Goal: Task Accomplishment & Management: Manage account settings

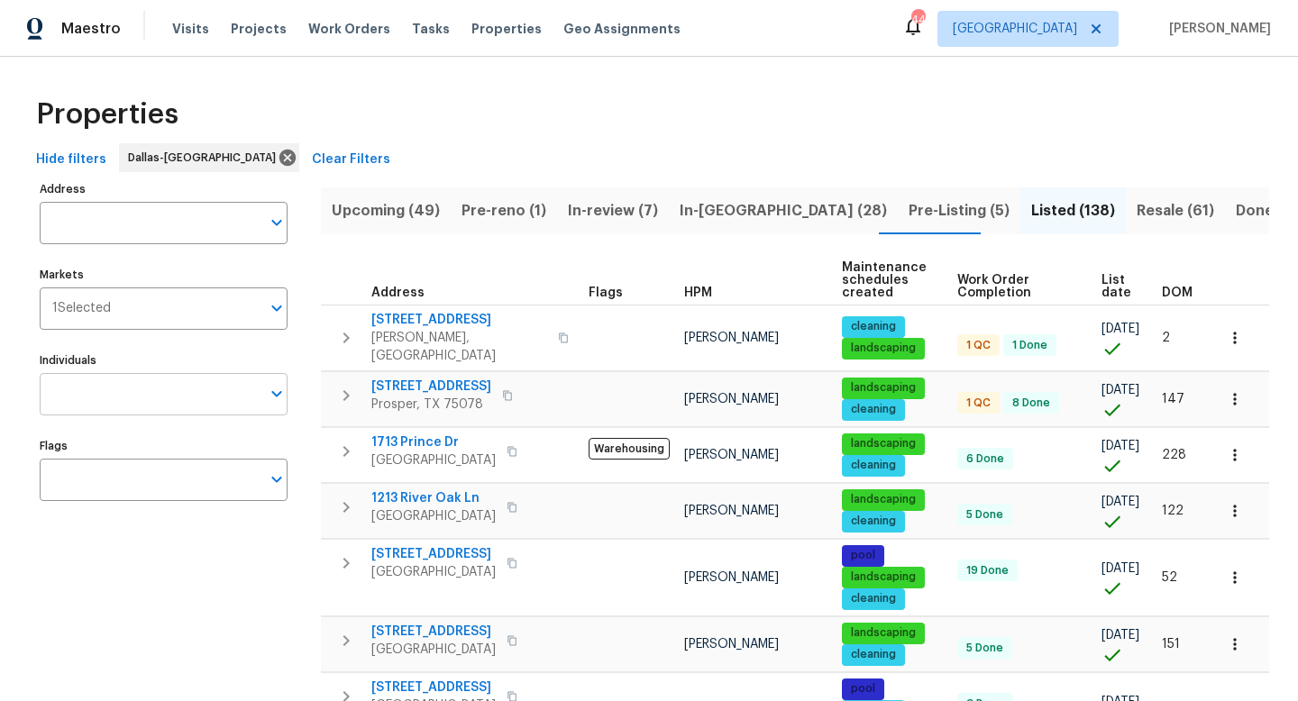
click at [147, 412] on input "Individuals" at bounding box center [150, 394] width 221 height 42
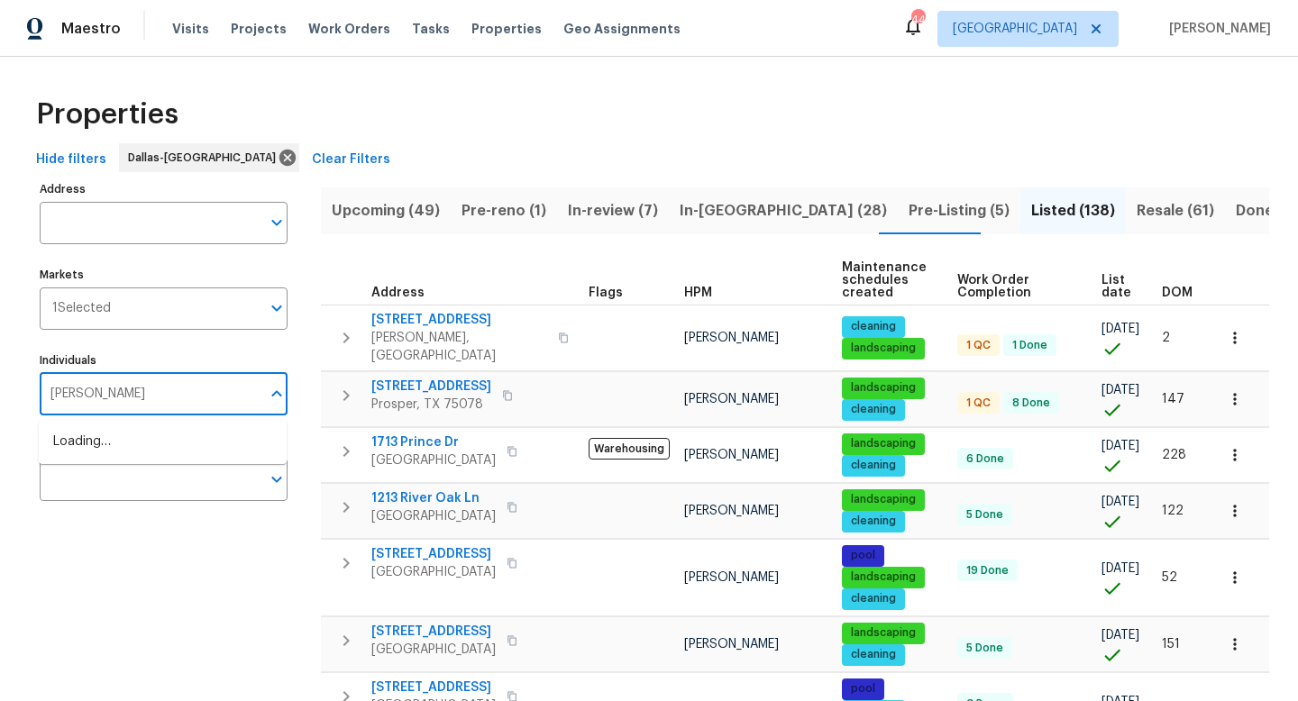
type input "[PERSON_NAME]"
click at [109, 460] on li "[PERSON_NAME]" at bounding box center [162, 452] width 219 height 38
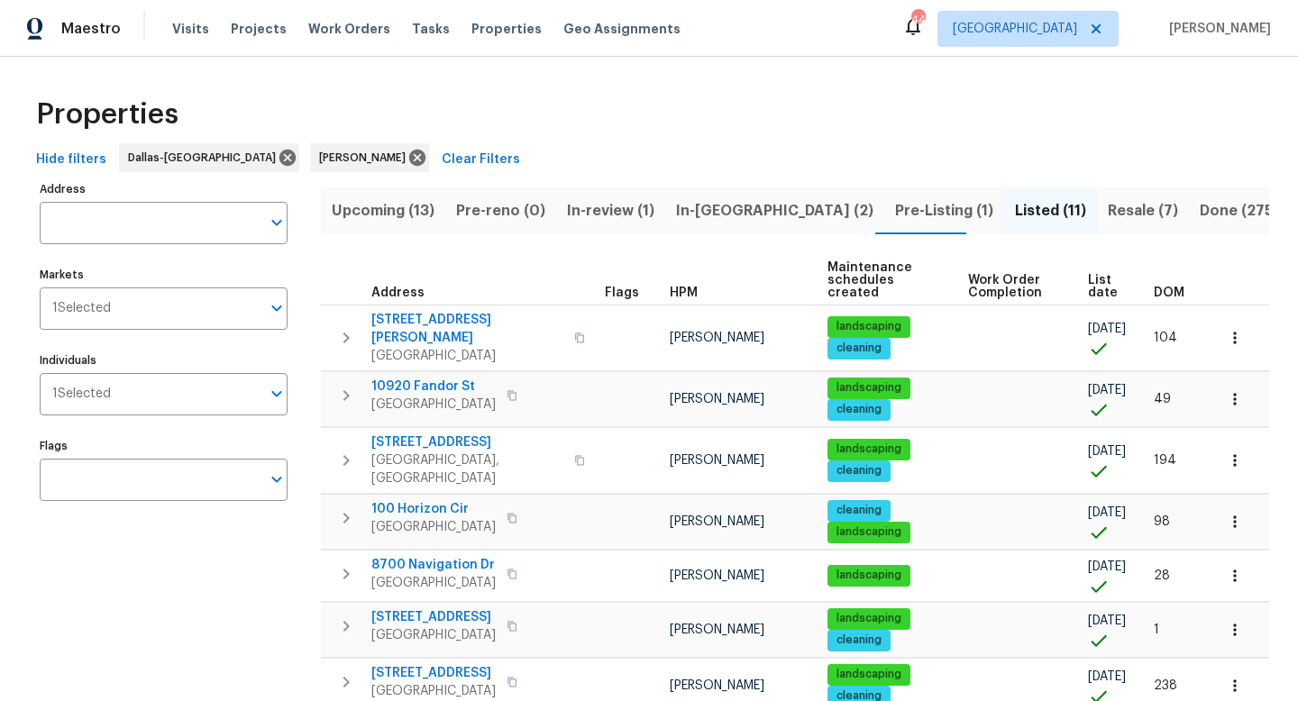
click at [712, 209] on span "In-[GEOGRAPHIC_DATA] (2)" at bounding box center [774, 210] width 197 height 25
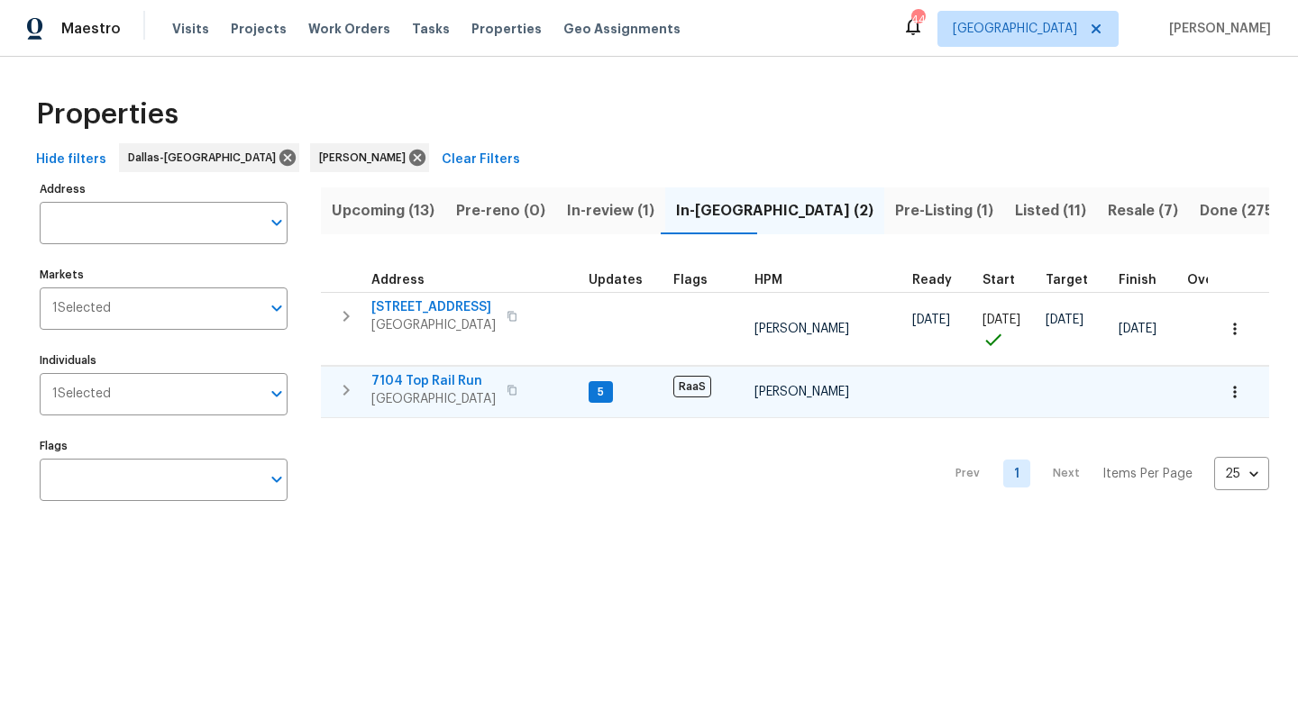
click at [430, 381] on span "7104 Top Rail Run" at bounding box center [433, 381] width 124 height 18
click at [409, 158] on icon at bounding box center [417, 158] width 16 height 16
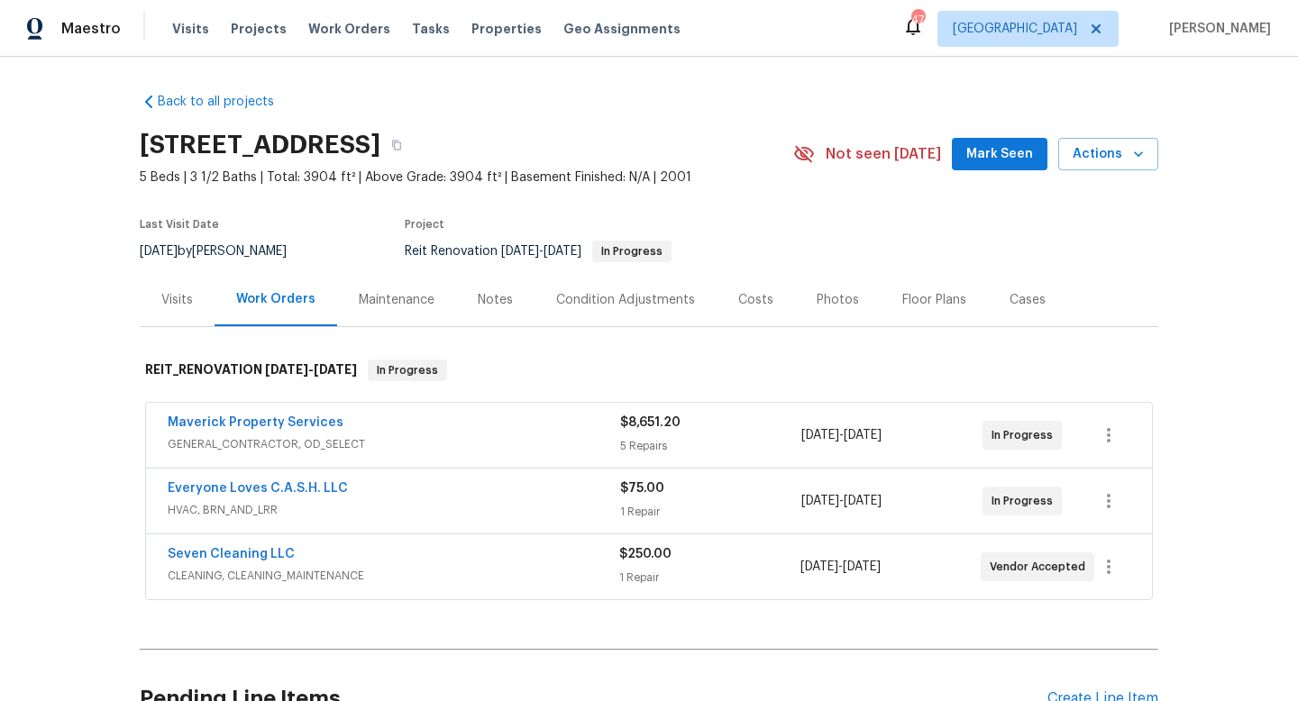
scroll to position [180, 0]
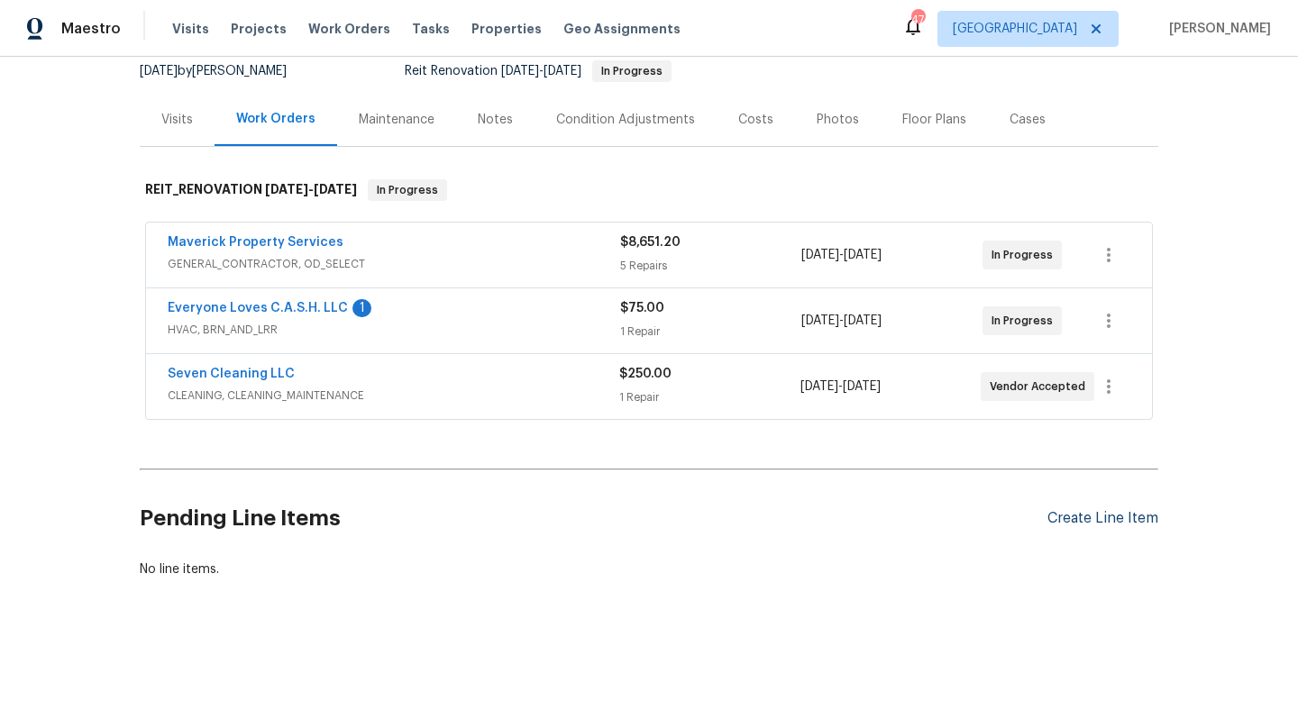
click at [1093, 518] on div "Create Line Item" at bounding box center [1103, 518] width 111 height 17
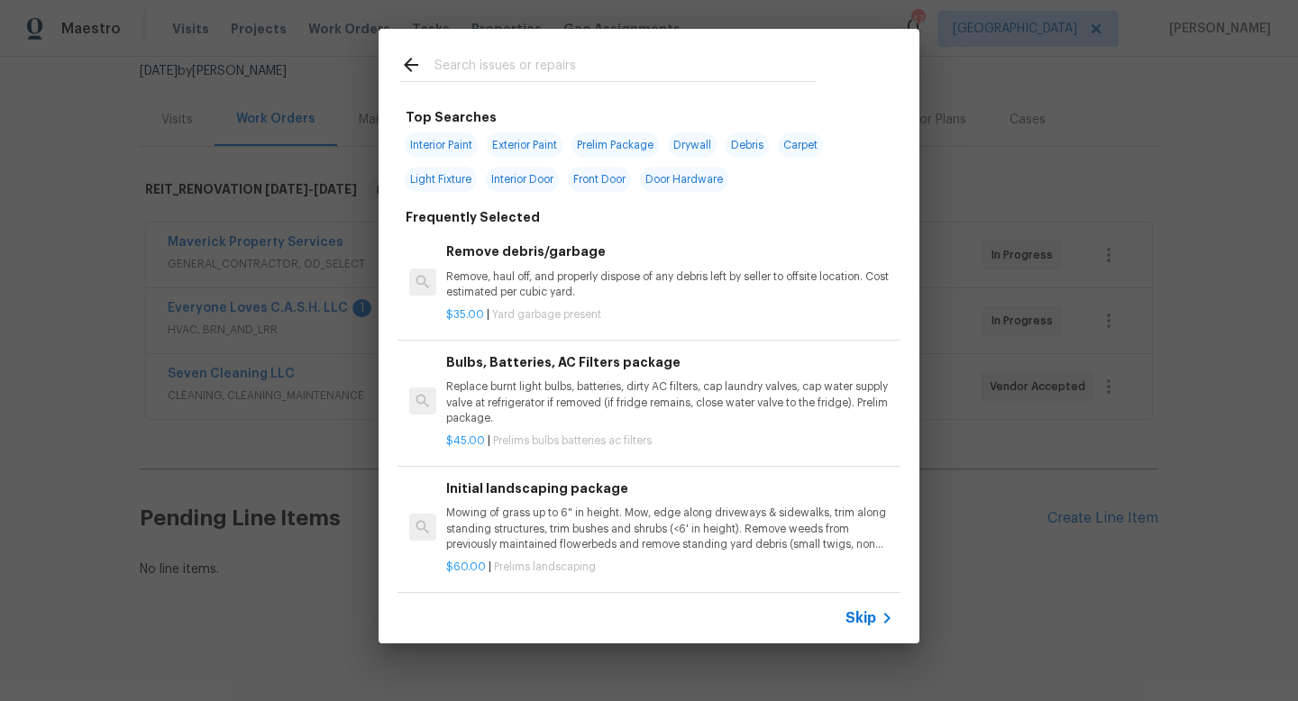
click at [508, 76] on input "text" at bounding box center [626, 67] width 382 height 27
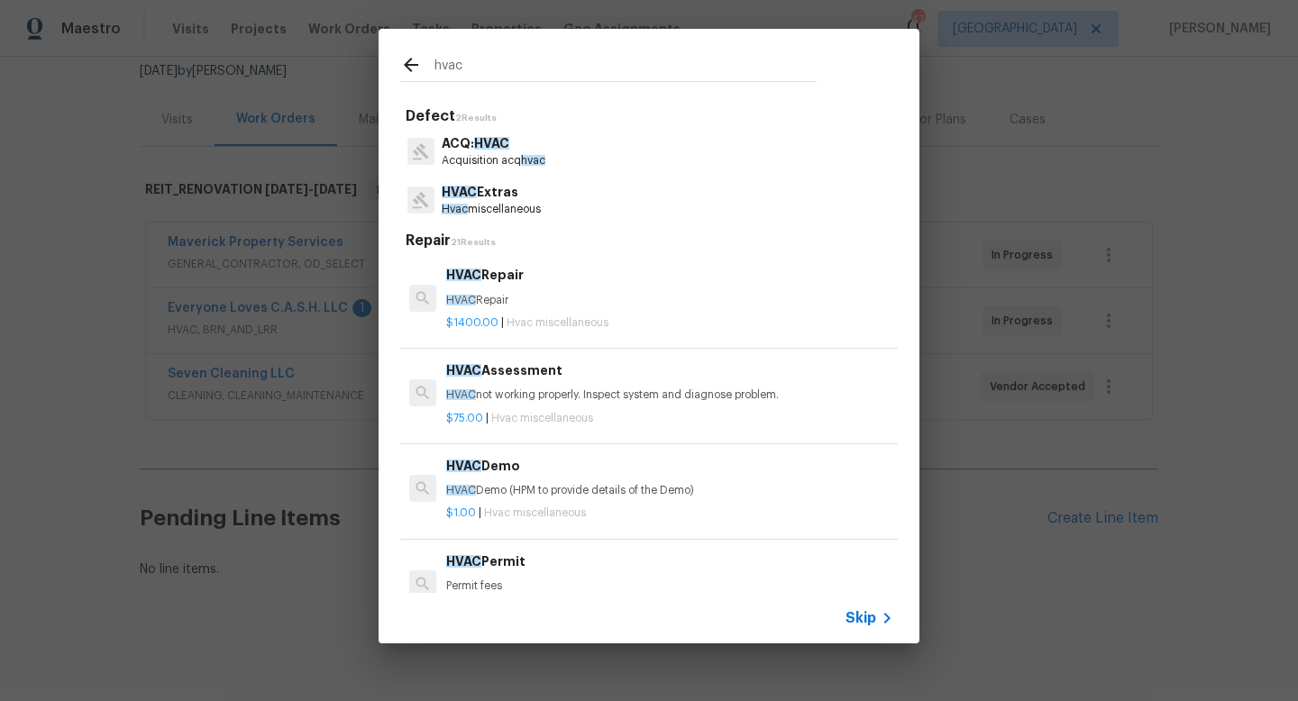
type input "hvac"
click at [478, 298] on p "HVAC Repair" at bounding box center [669, 300] width 447 height 15
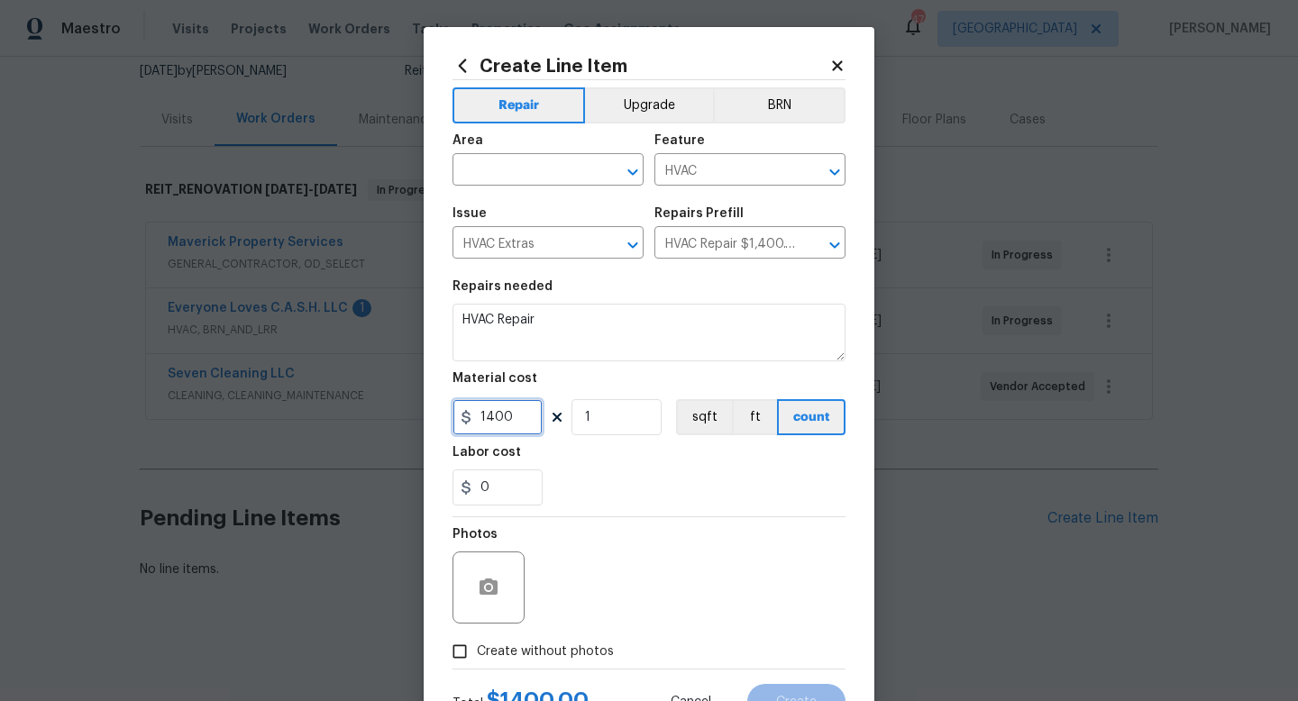
drag, startPoint x: 518, startPoint y: 421, endPoint x: 362, endPoint y: 419, distance: 156.0
click at [362, 419] on div "Create Line Item Repair Upgrade BRN Area ​ Feature HVAC ​ Issue HVAC Extras ​ R…" at bounding box center [649, 350] width 1298 height 701
type input "75"
click at [635, 532] on div "Photos" at bounding box center [649, 575] width 393 height 117
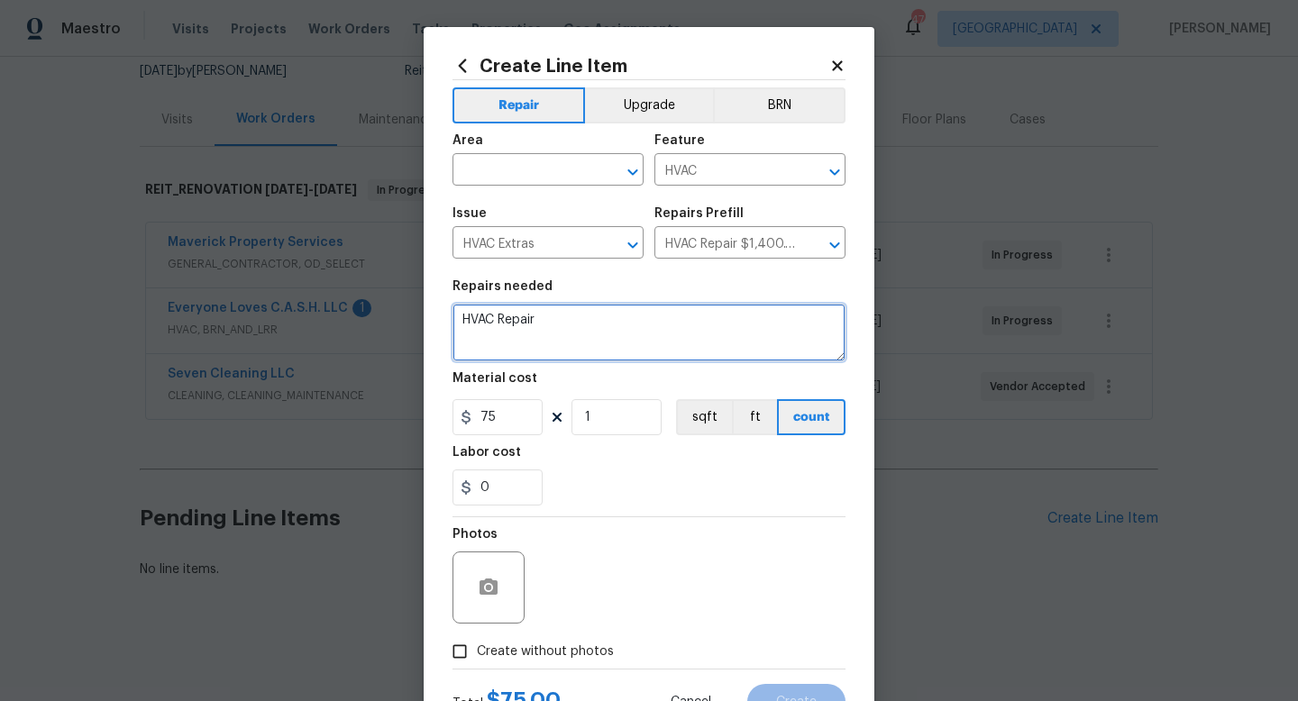
drag, startPoint x: 566, startPoint y: 321, endPoint x: 296, endPoint y: 283, distance: 273.1
click at [296, 283] on div "Create Line Item Repair Upgrade BRN Area ​ Feature HVAC ​ Issue HVAC Extras ​ R…" at bounding box center [649, 350] width 1298 height 701
type textarea "H"
type textarea "D"
click at [713, 318] on textarea "Quote to repair upstairs HVAC unit. Please warranty any parts we can. This is o…" at bounding box center [649, 333] width 393 height 58
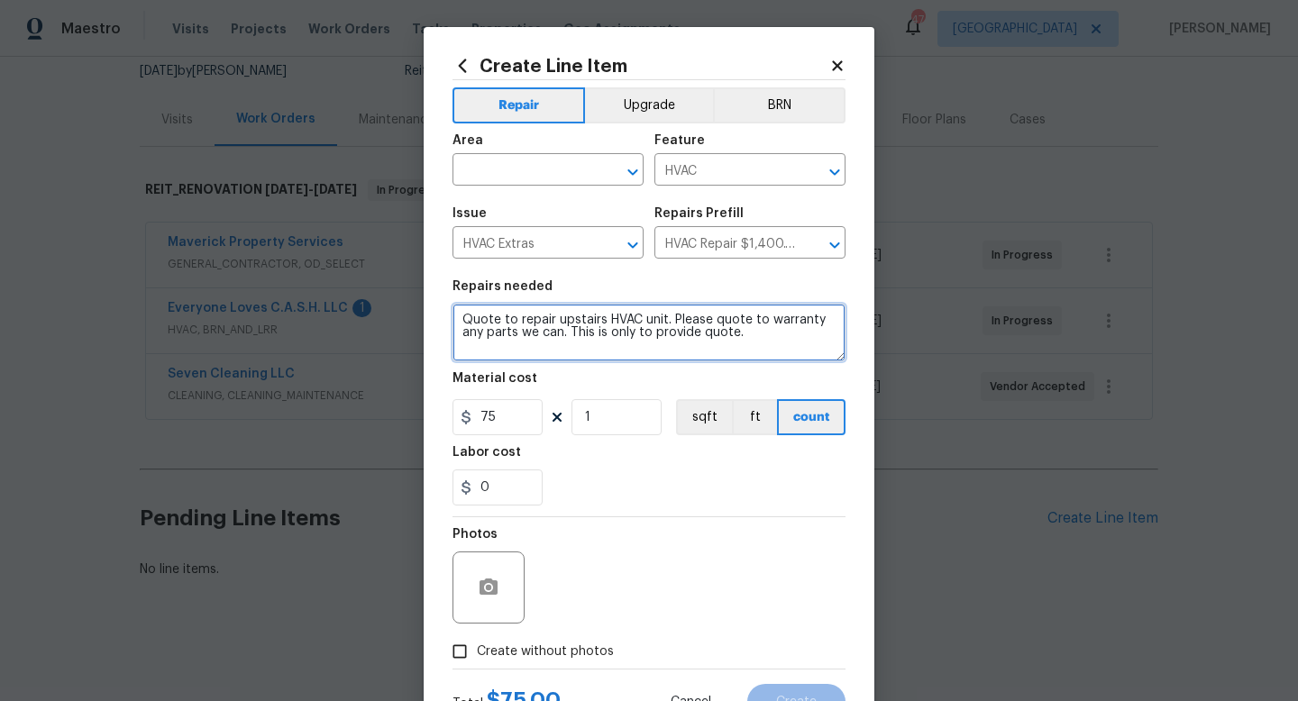
click at [760, 334] on textarea "Quote to repair upstairs HVAC unit. Please quote to warranty any parts we can. …" at bounding box center [649, 333] width 393 height 58
type textarea "Quote to repair upstairs HVAC unit. Please quote to warranty any parts we can. …"
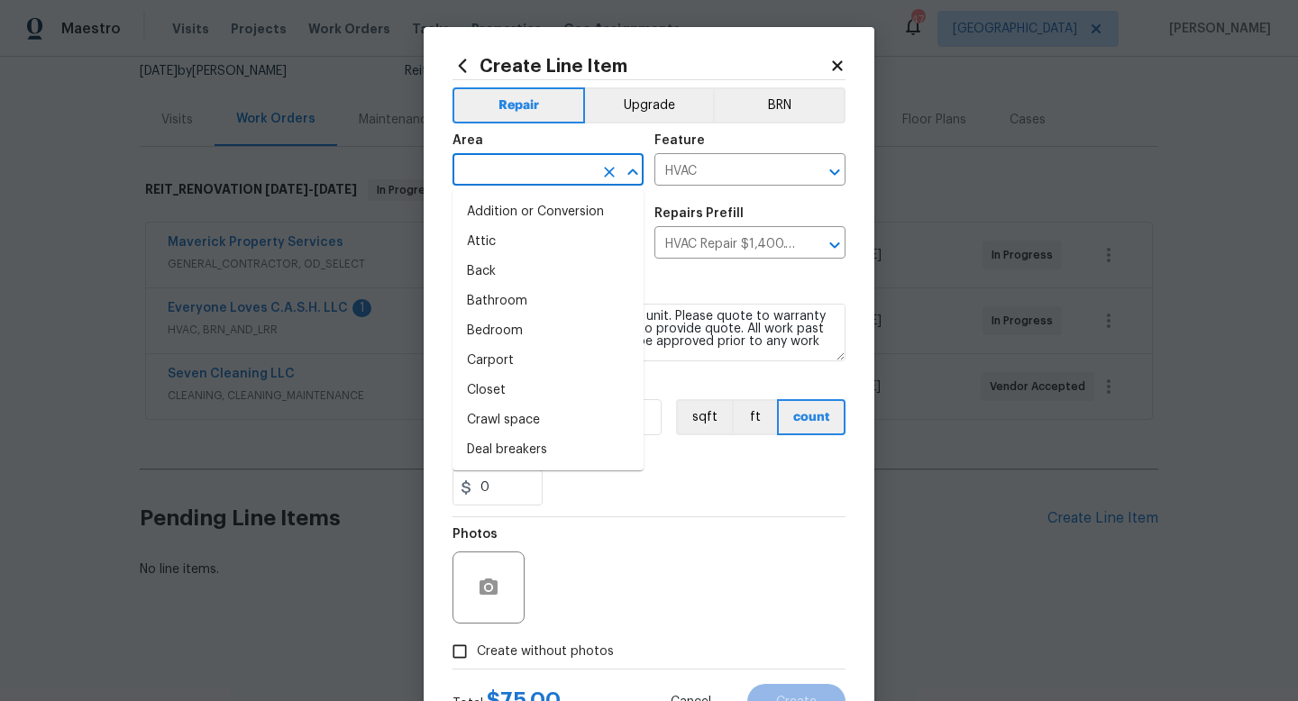
click at [571, 185] on input "text" at bounding box center [523, 172] width 141 height 28
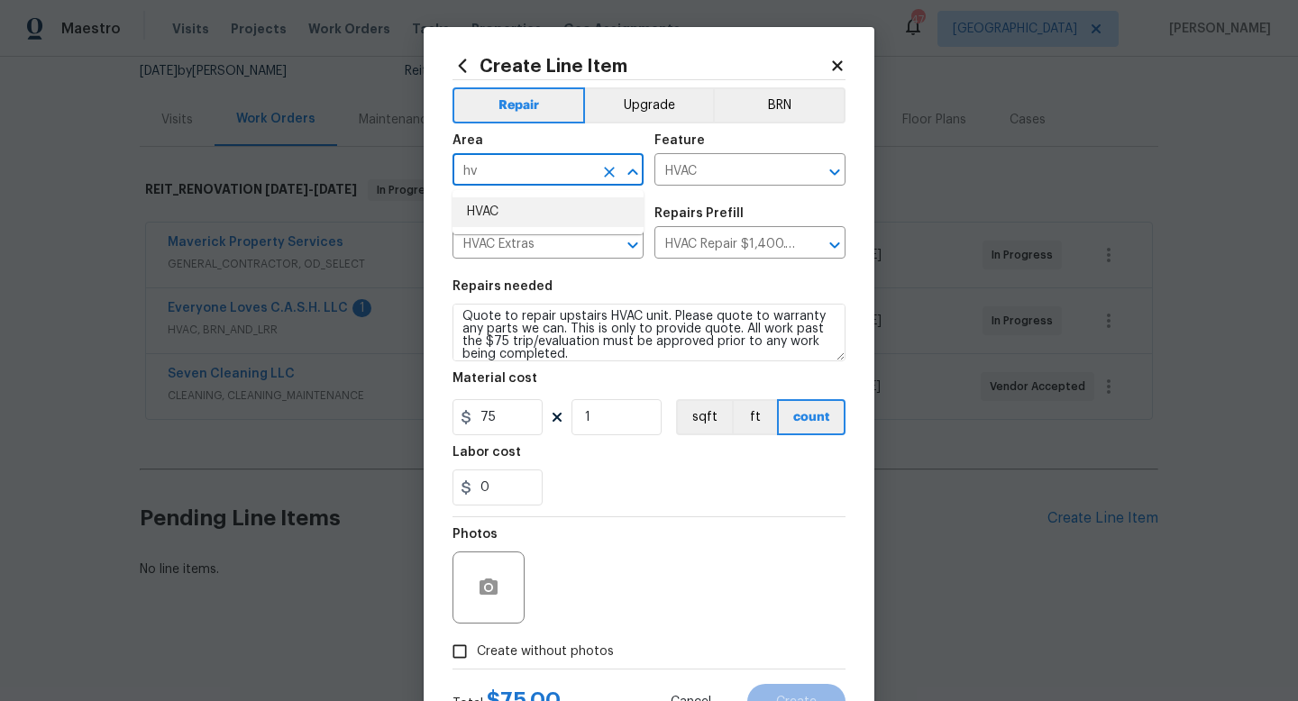
click at [545, 214] on li "HVAC" at bounding box center [548, 212] width 191 height 30
type input "HVAC"
click at [456, 656] on input "Create without photos" at bounding box center [460, 652] width 34 height 34
checkbox input "true"
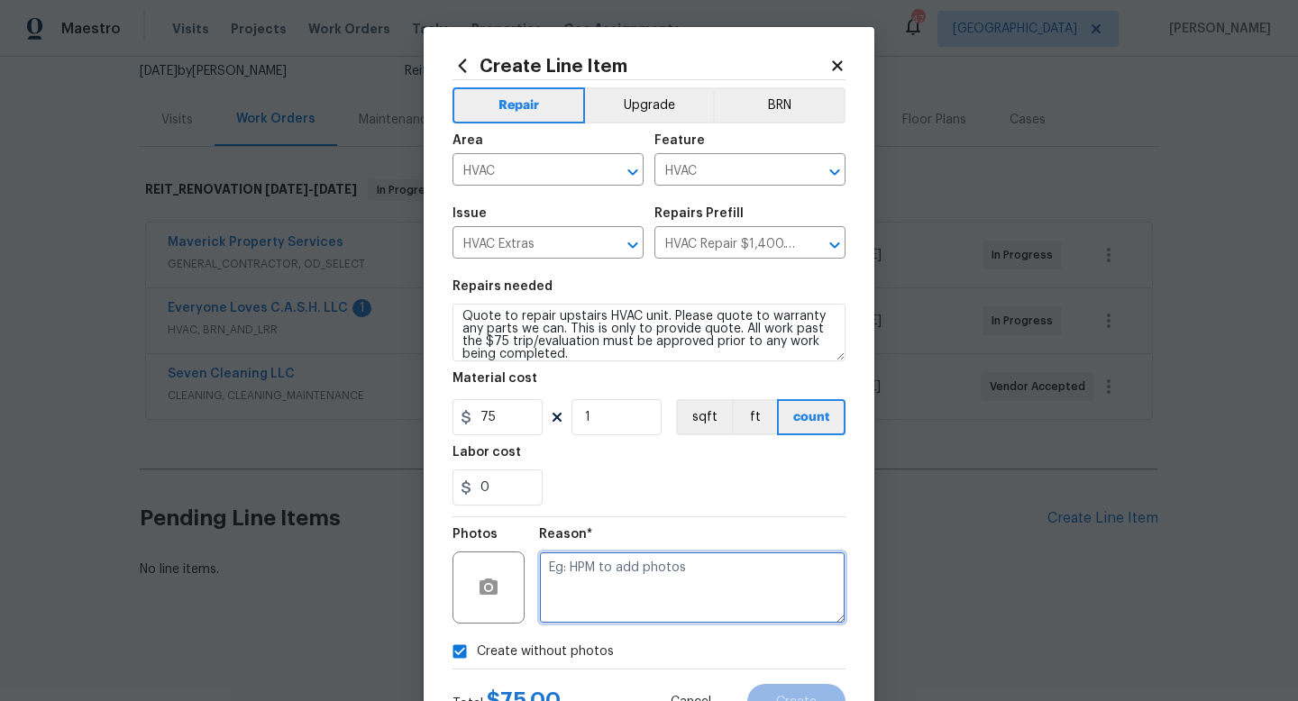
click at [666, 580] on textarea at bounding box center [692, 588] width 307 height 72
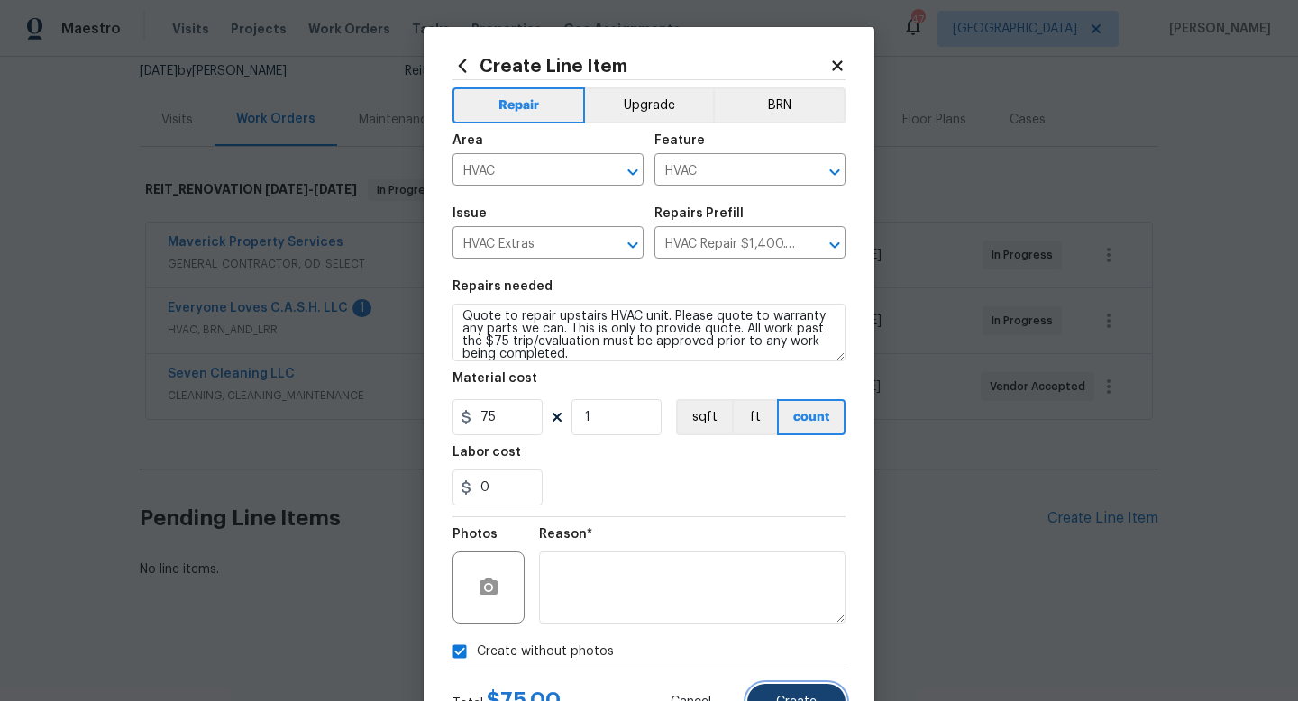
click at [787, 699] on span "Create" at bounding box center [796, 703] width 41 height 14
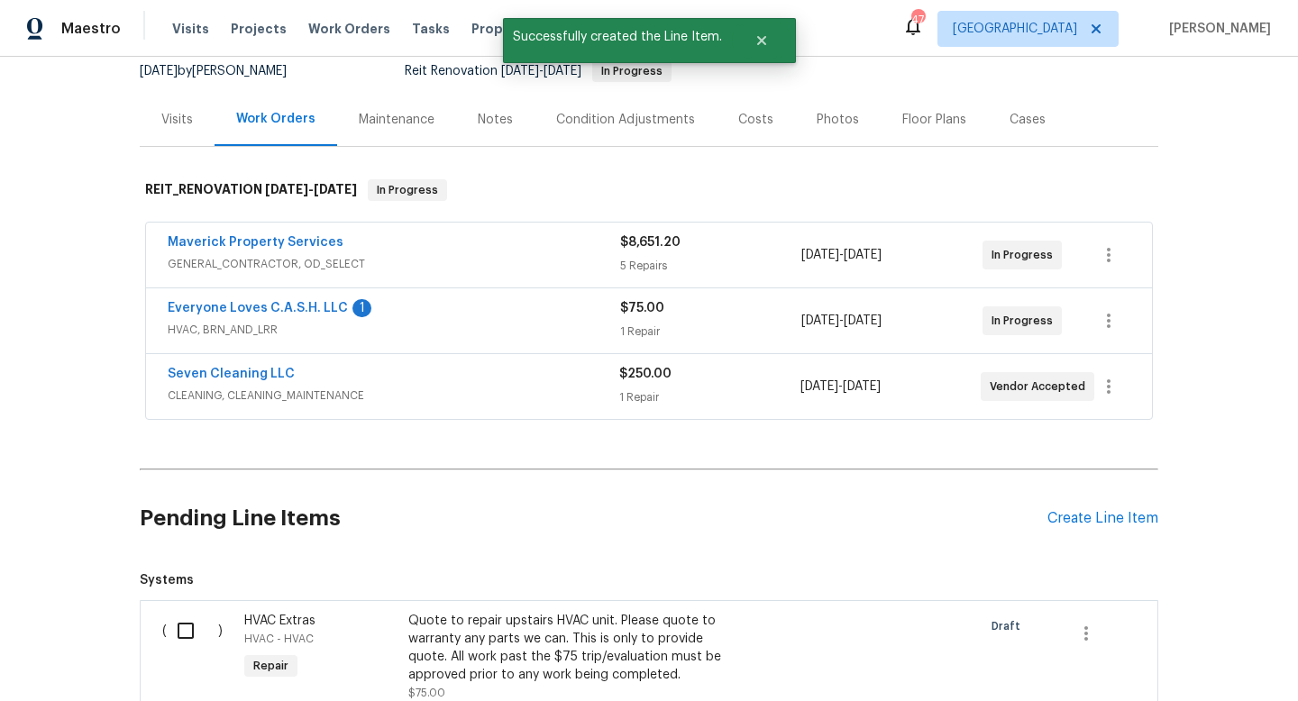
click at [179, 627] on input "checkbox" at bounding box center [192, 631] width 51 height 38
checkbox input "true"
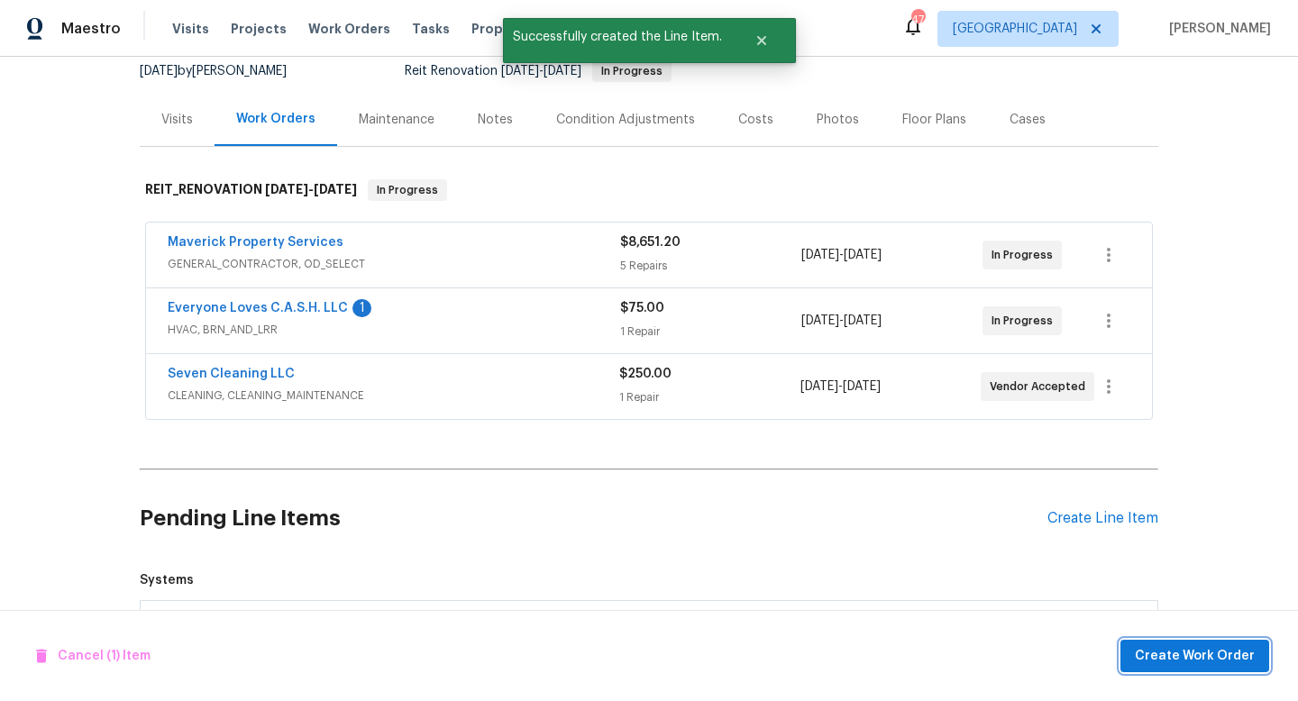
click at [1167, 658] on span "Create Work Order" at bounding box center [1195, 656] width 120 height 23
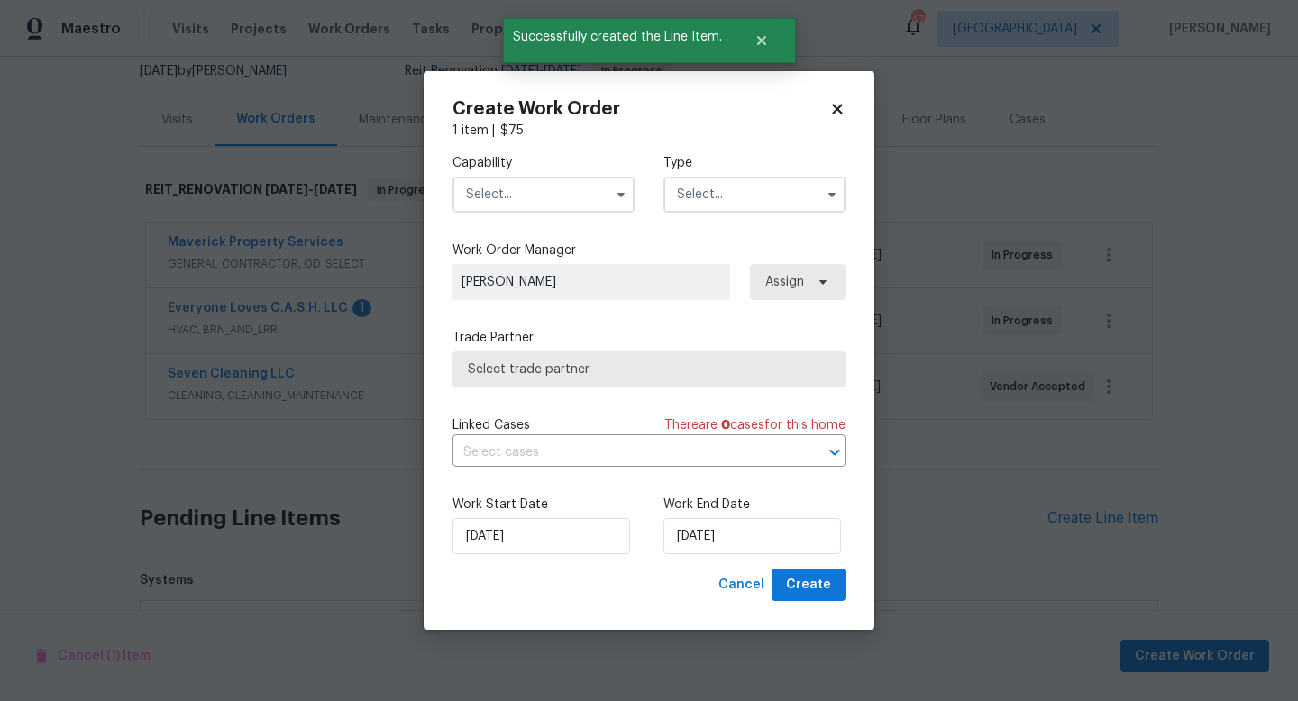
click at [547, 197] on input "text" at bounding box center [544, 195] width 182 height 36
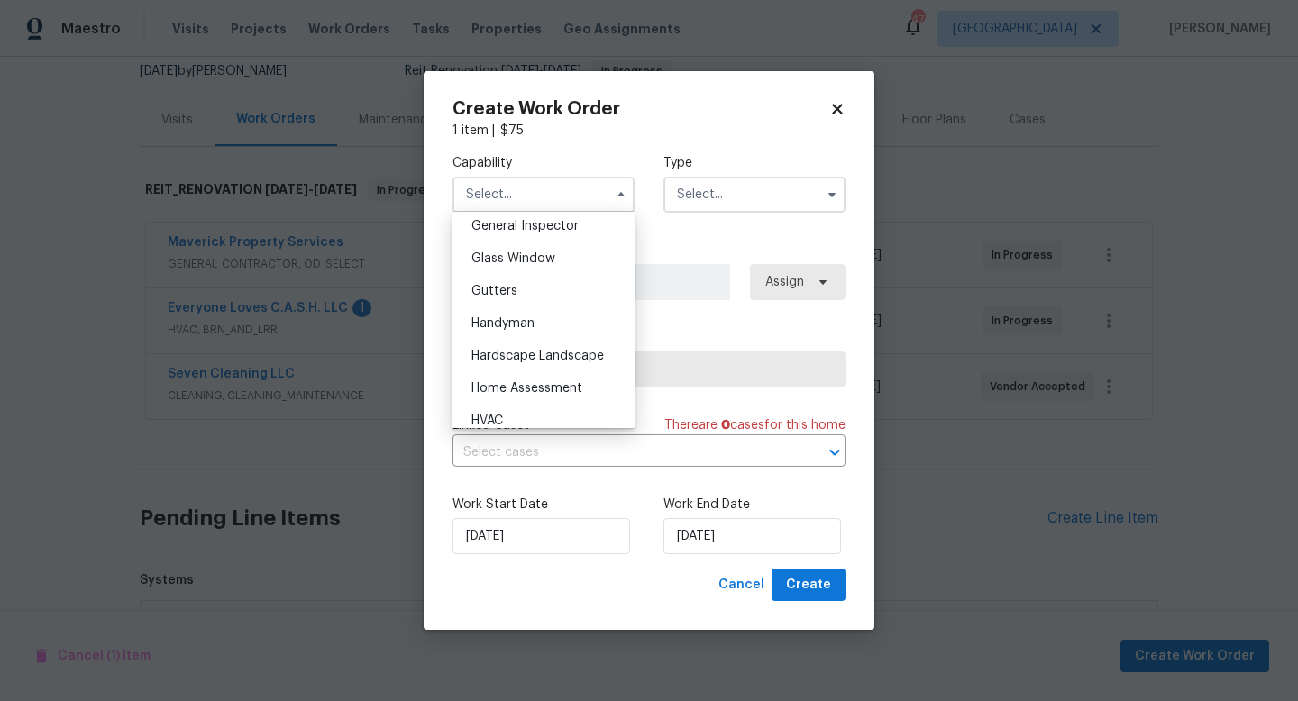
scroll to position [947, 0]
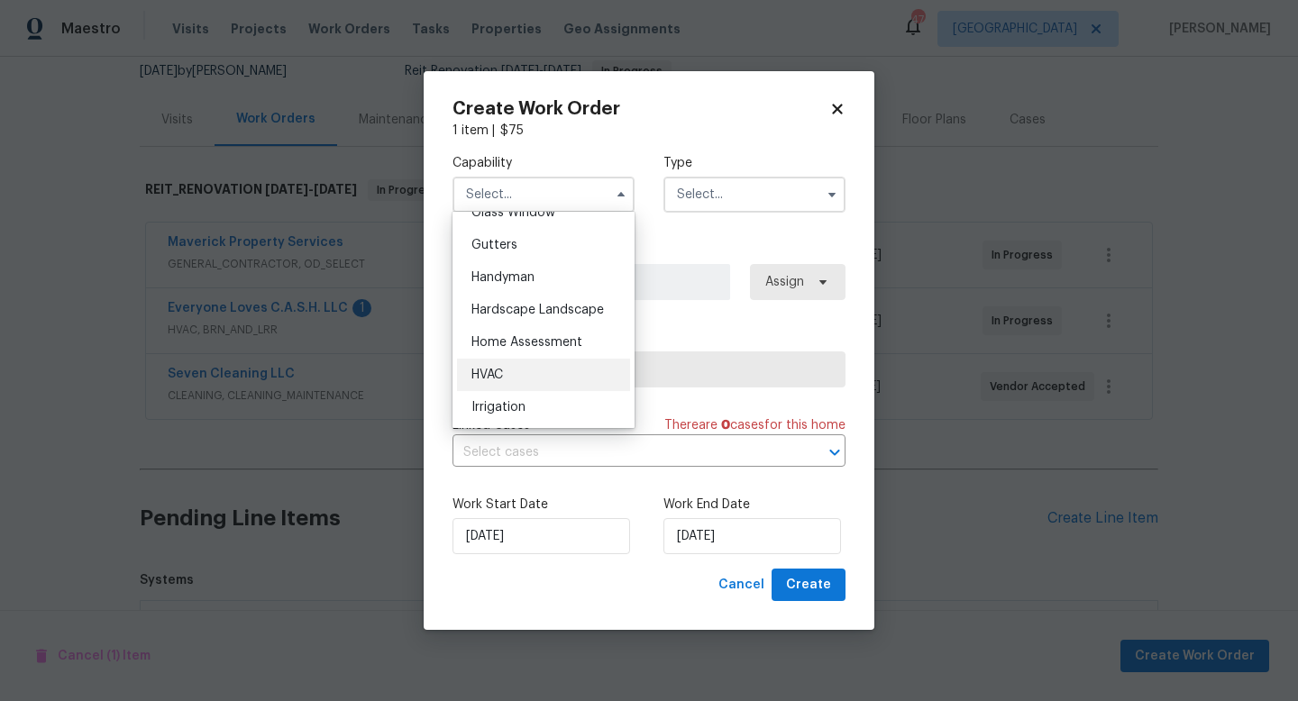
click at [506, 383] on div "HVAC" at bounding box center [543, 375] width 173 height 32
type input "HVAC"
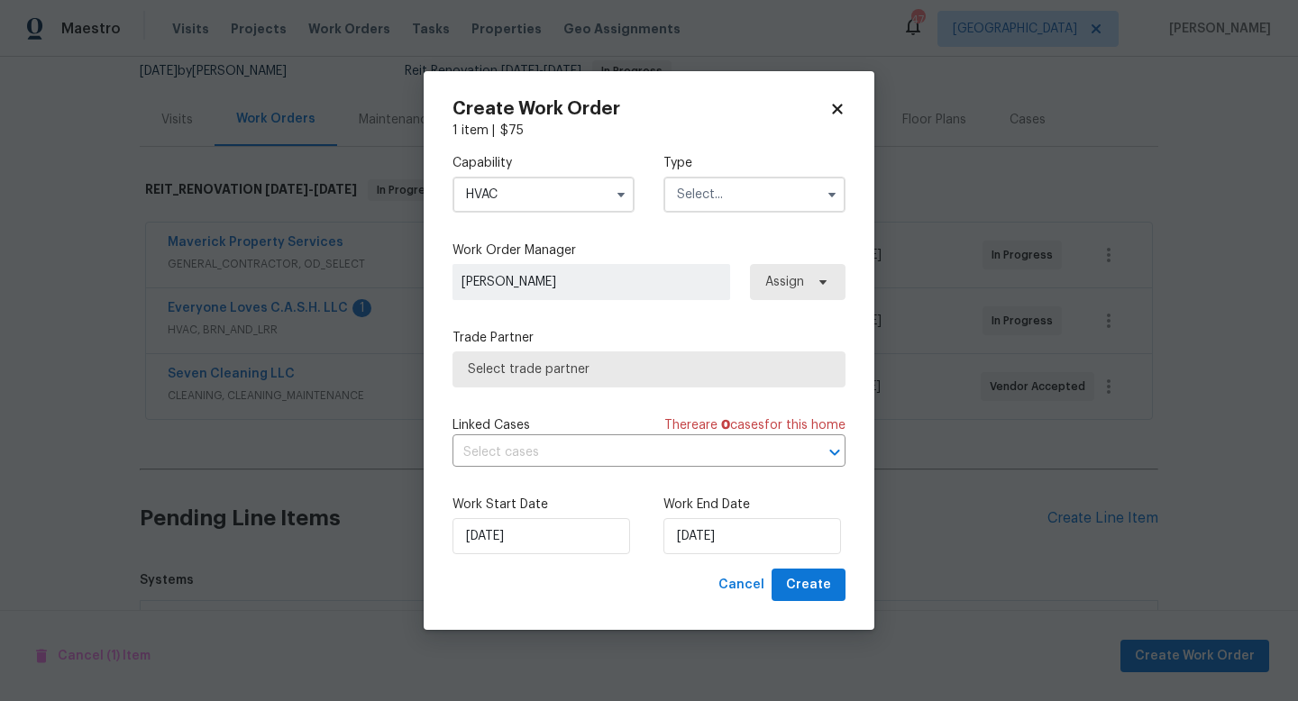
click at [697, 200] on input "text" at bounding box center [755, 195] width 182 height 36
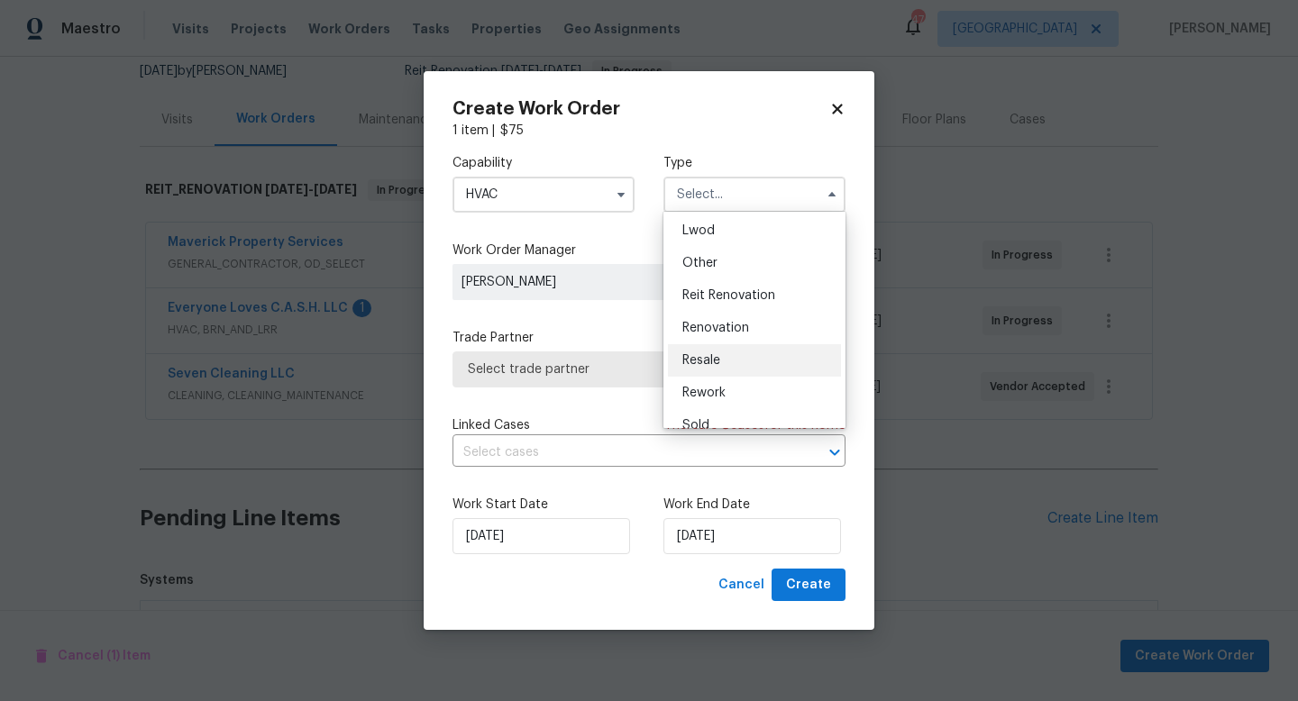
scroll to position [215, 0]
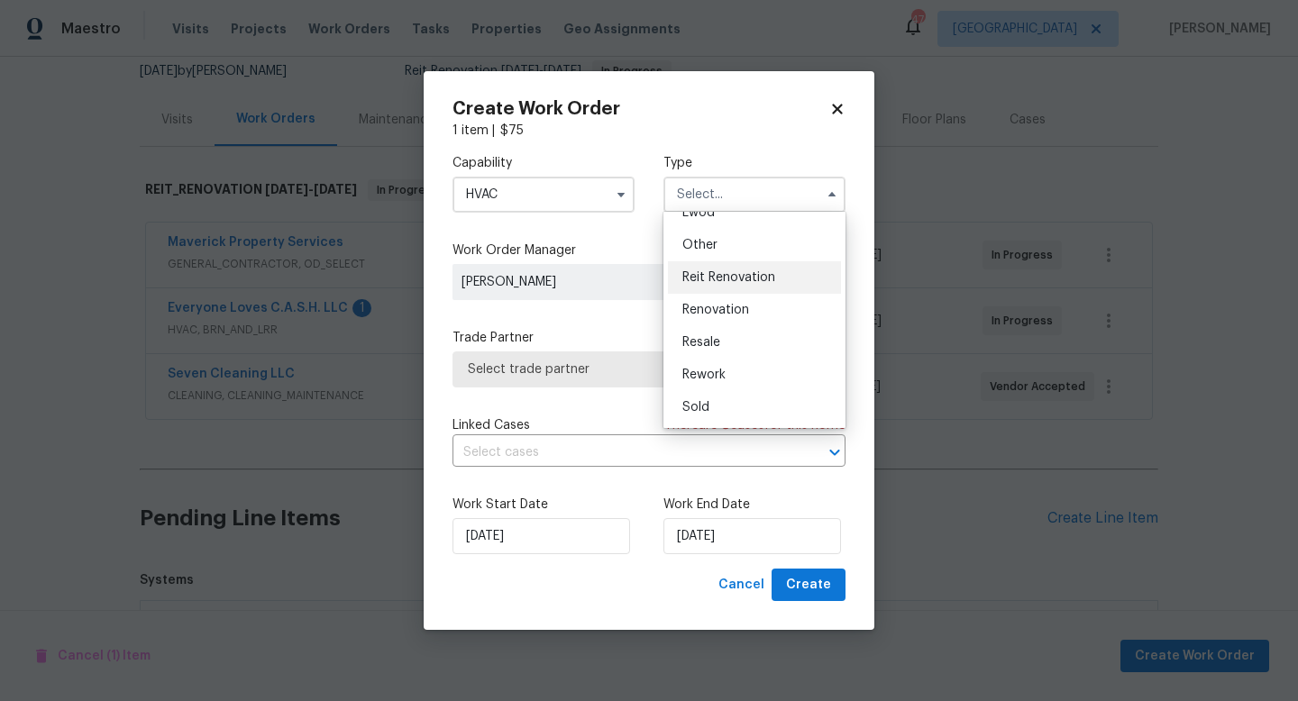
click at [738, 286] on div "Reit Renovation" at bounding box center [754, 277] width 173 height 32
type input "Reit Renovation"
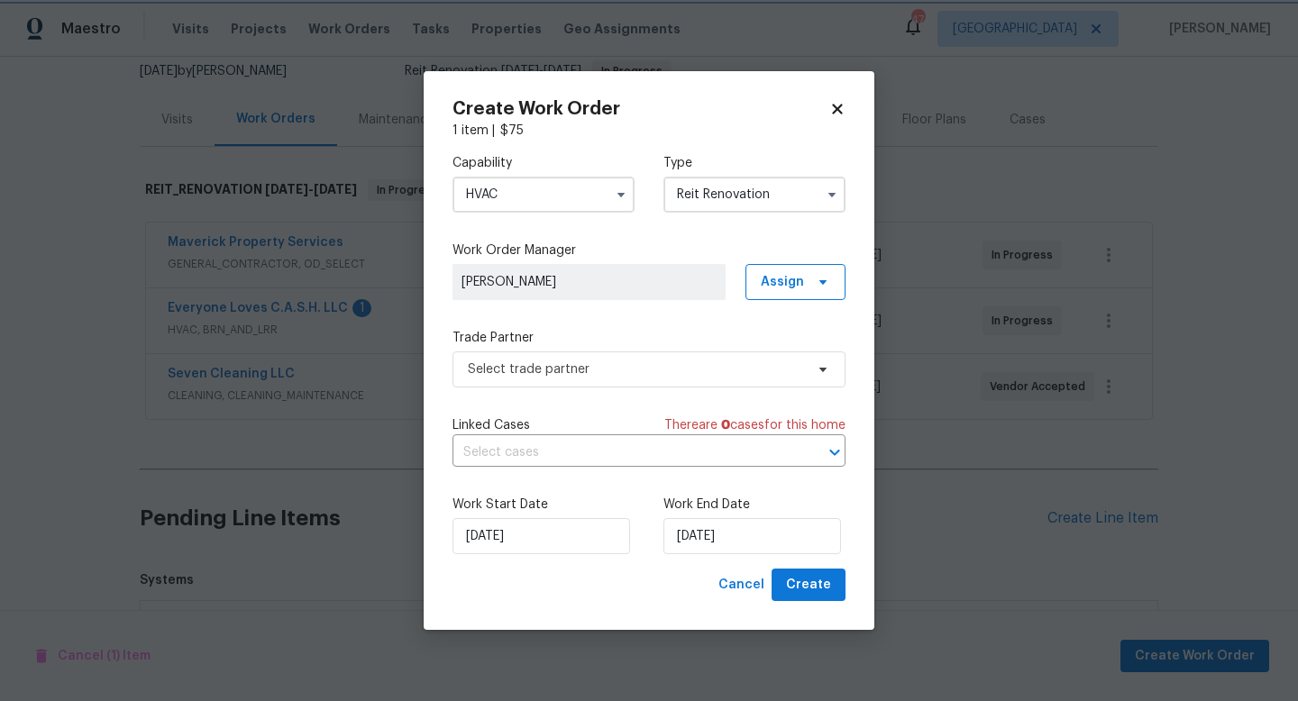
scroll to position [0, 0]
click at [583, 371] on span "Select trade partner" at bounding box center [636, 370] width 336 height 18
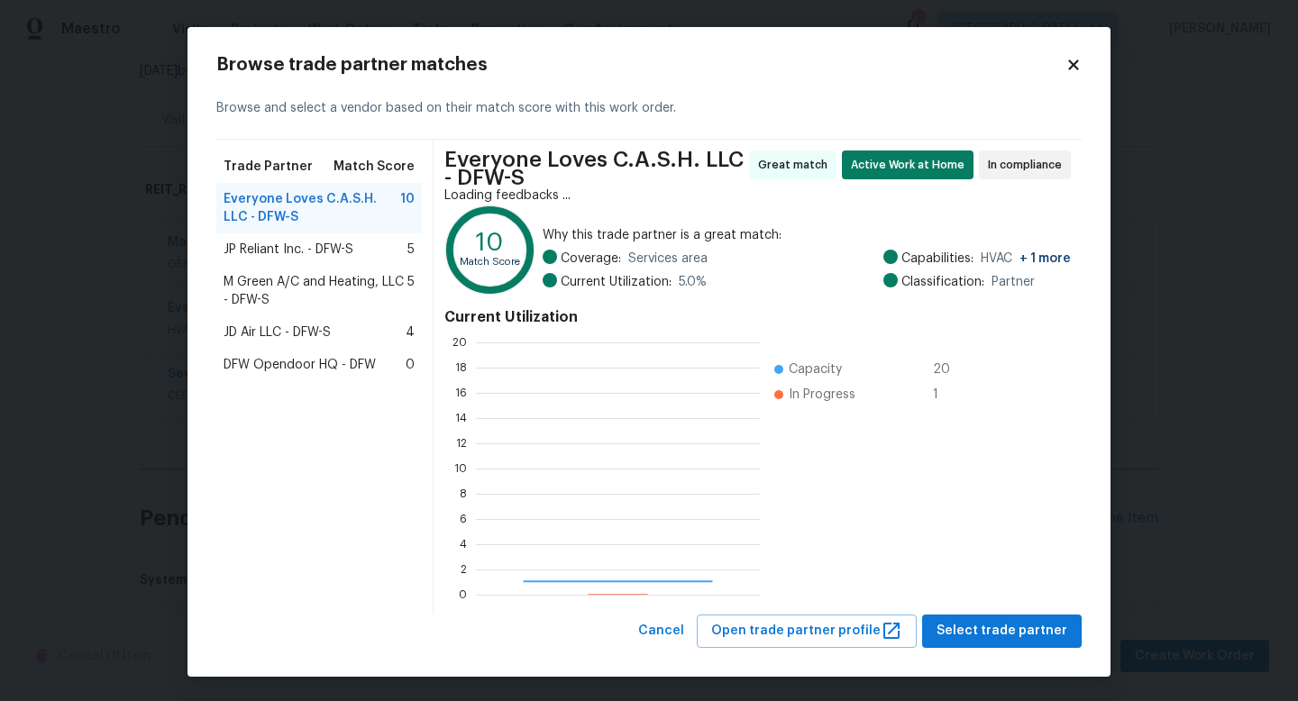
scroll to position [252, 284]
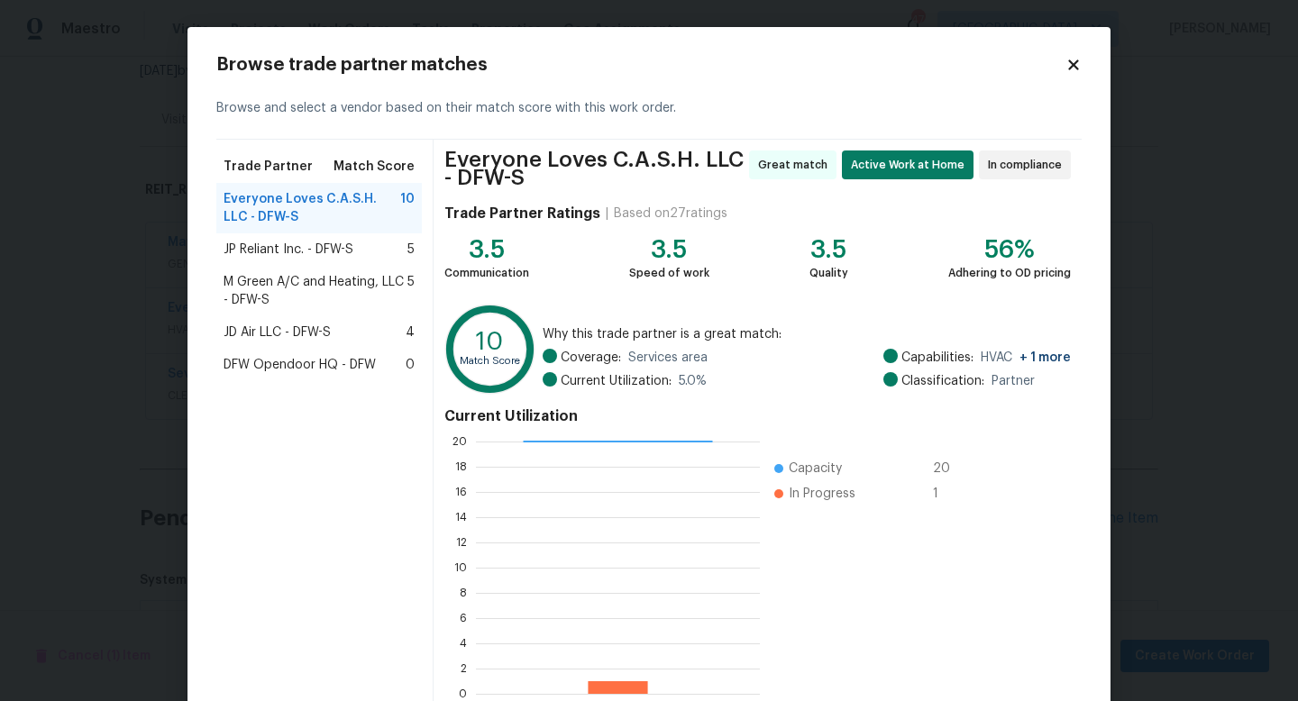
click at [319, 321] on div "JD Air LLC - DFW-S 4" at bounding box center [319, 332] width 206 height 32
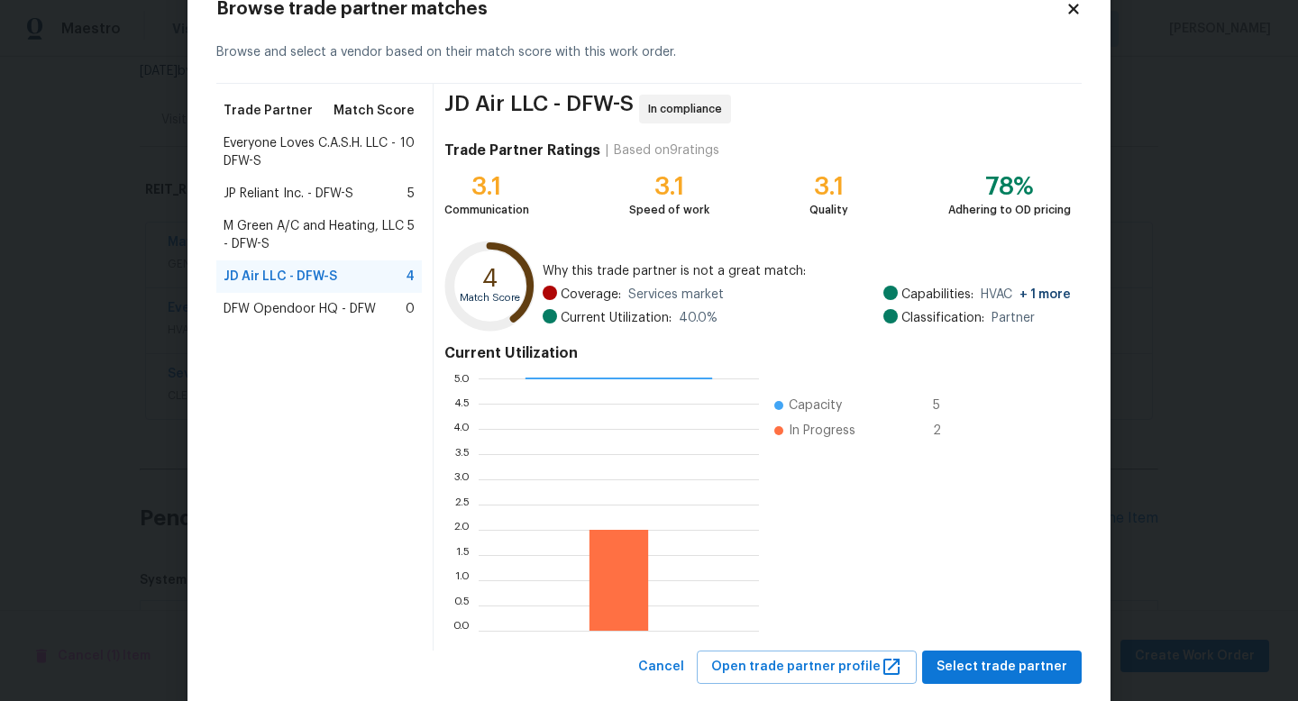
scroll to position [94, 0]
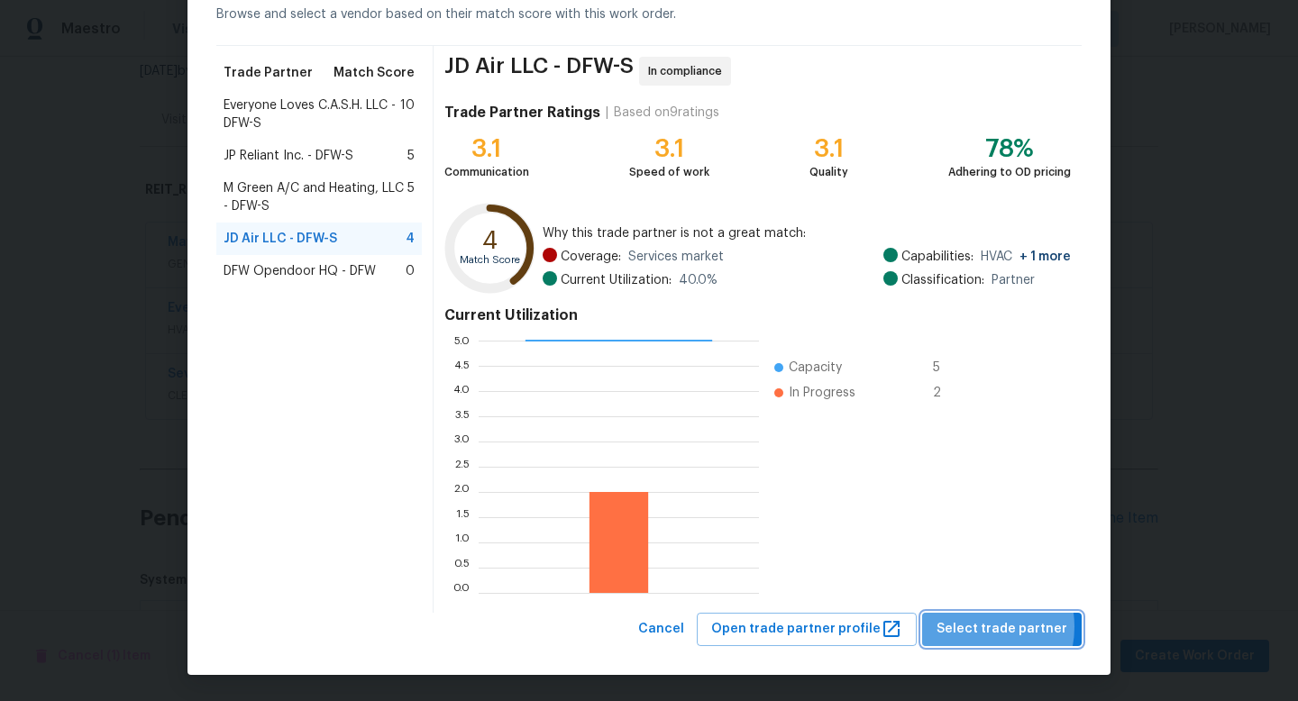
click at [984, 627] on span "Select trade partner" at bounding box center [1002, 629] width 131 height 23
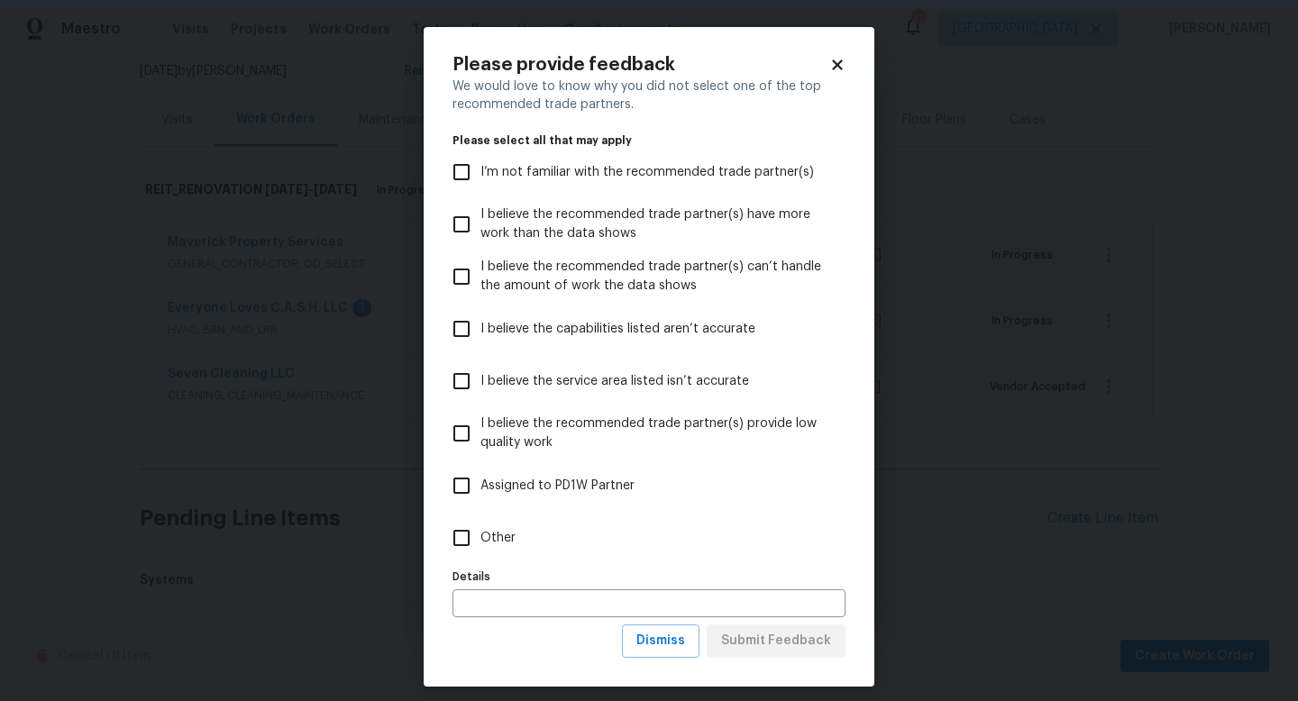
scroll to position [0, 0]
click at [673, 636] on span "Dismiss" at bounding box center [660, 641] width 49 height 23
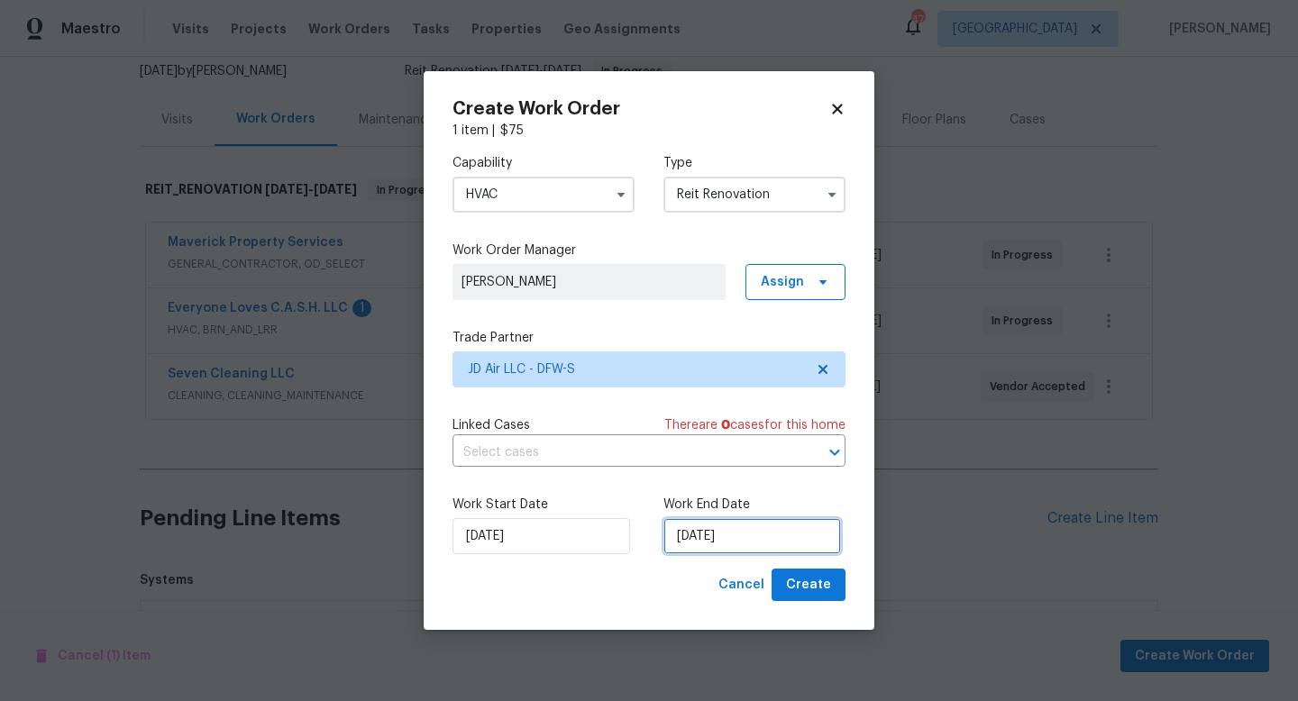
click at [713, 541] on input "10/9/2025" at bounding box center [753, 536] width 178 height 36
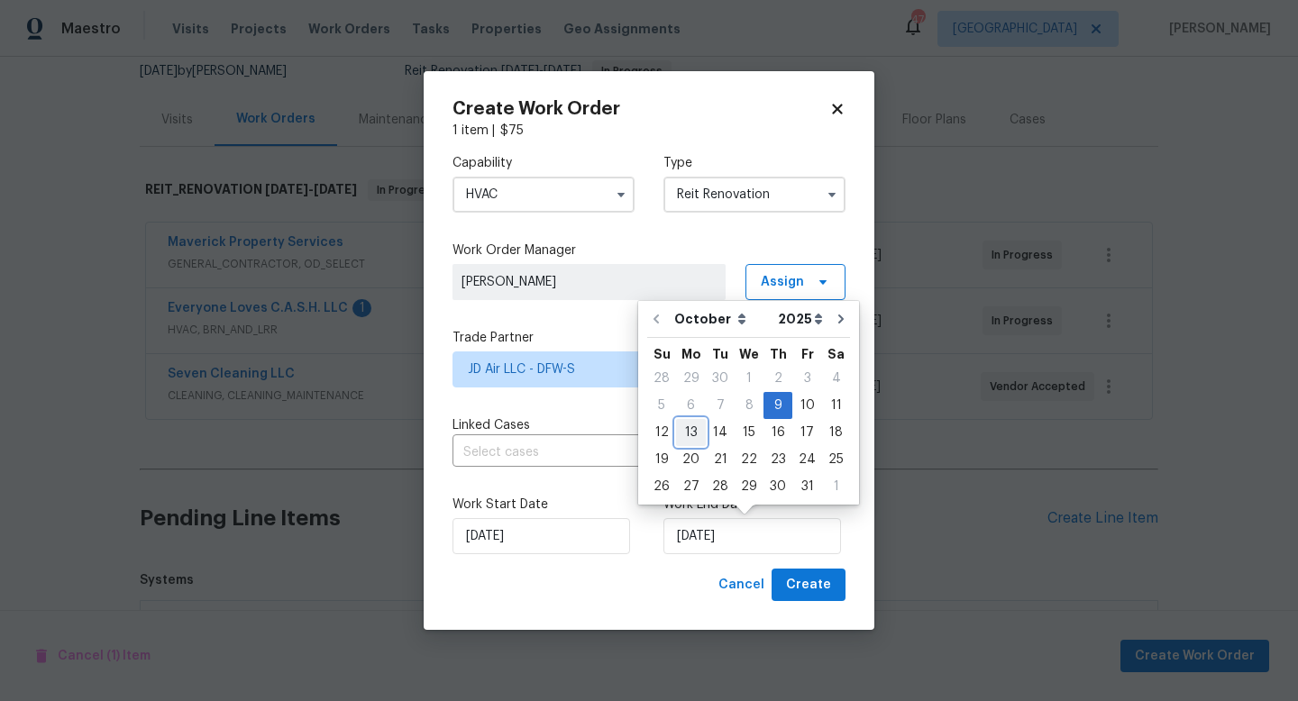
click at [689, 431] on div "13" at bounding box center [691, 432] width 30 height 25
type input "10/13/2025"
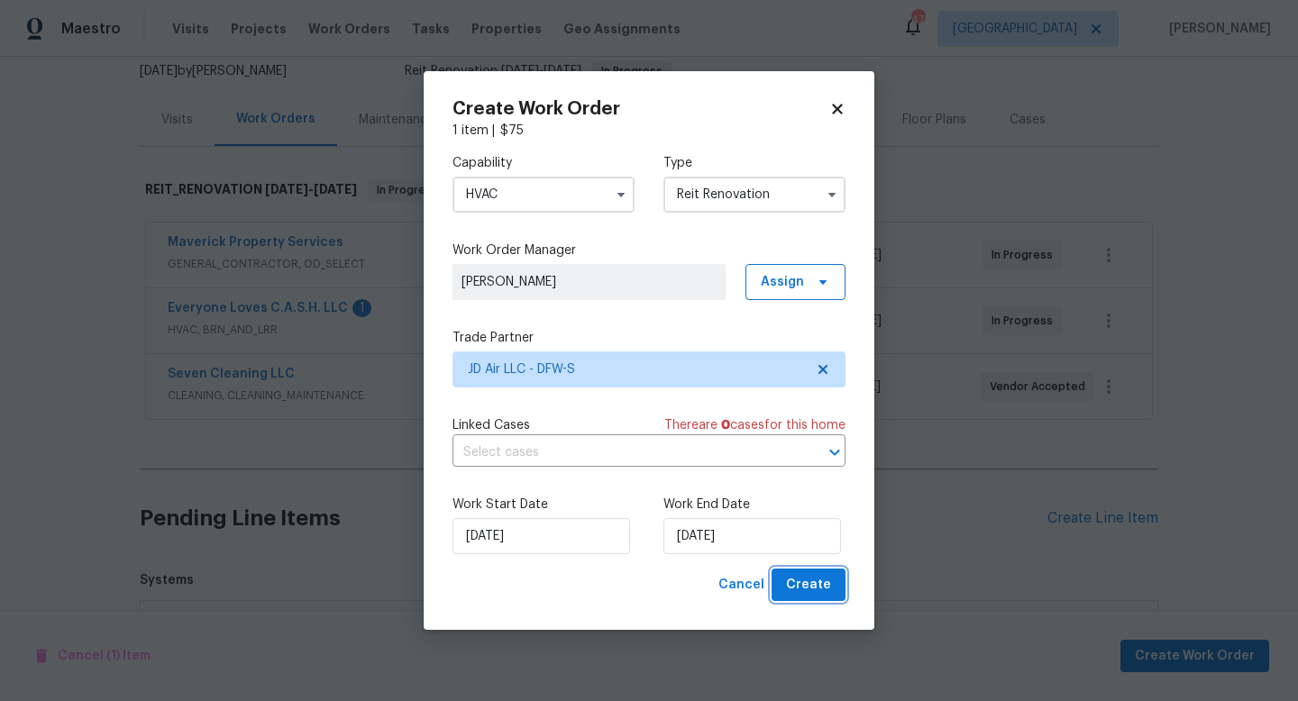
click at [824, 588] on span "Create" at bounding box center [808, 585] width 45 height 23
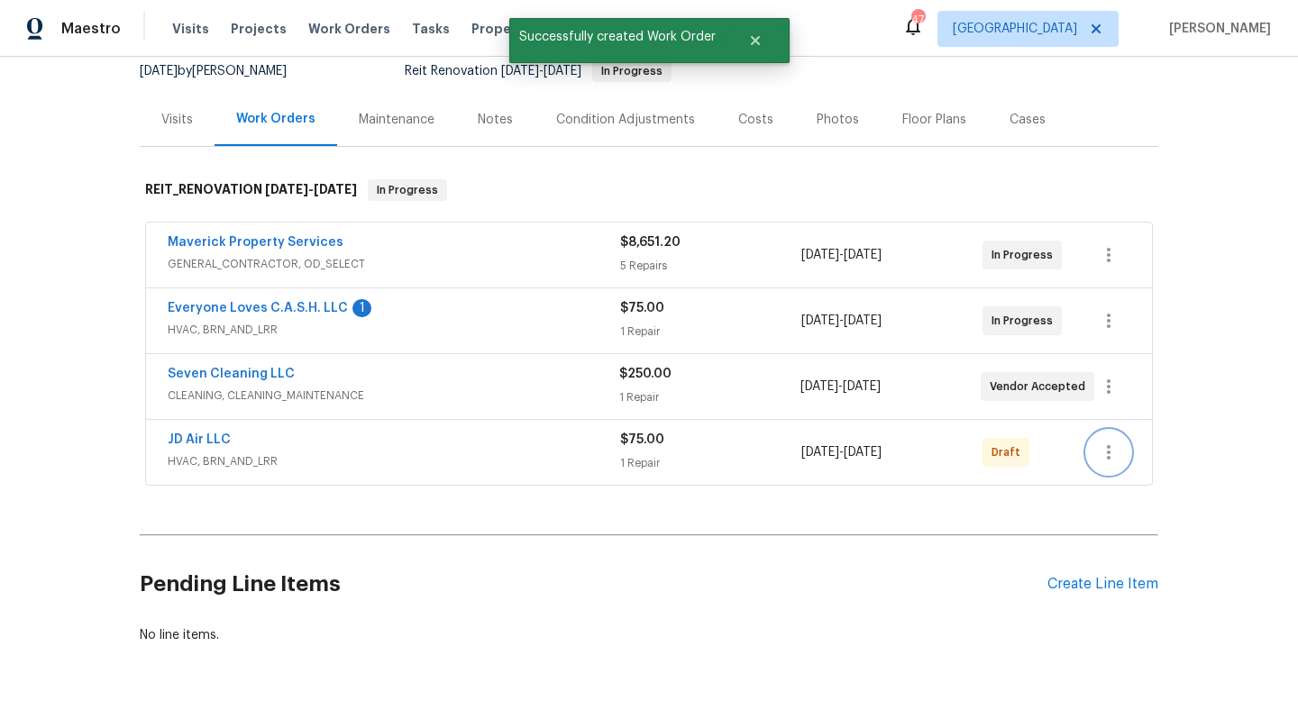
click at [1102, 451] on icon "button" at bounding box center [1109, 453] width 22 height 22
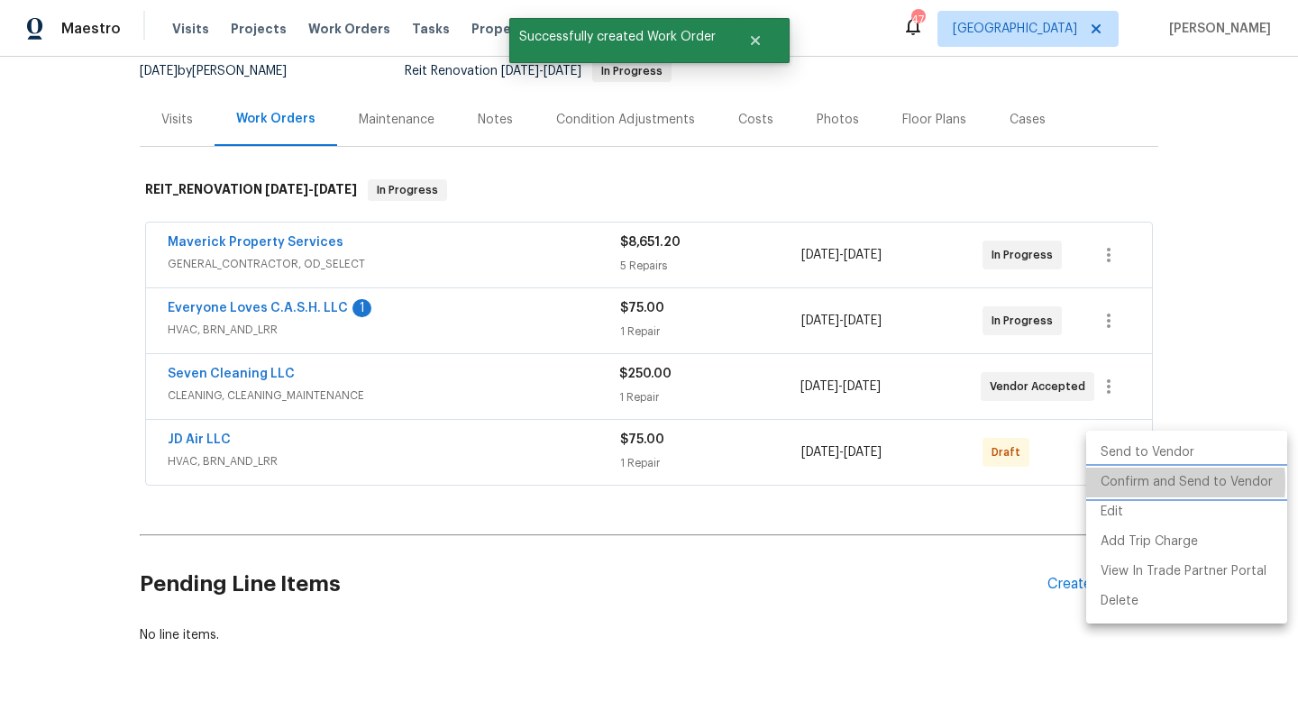
click at [1140, 483] on li "Confirm and Send to Vendor" at bounding box center [1186, 483] width 201 height 30
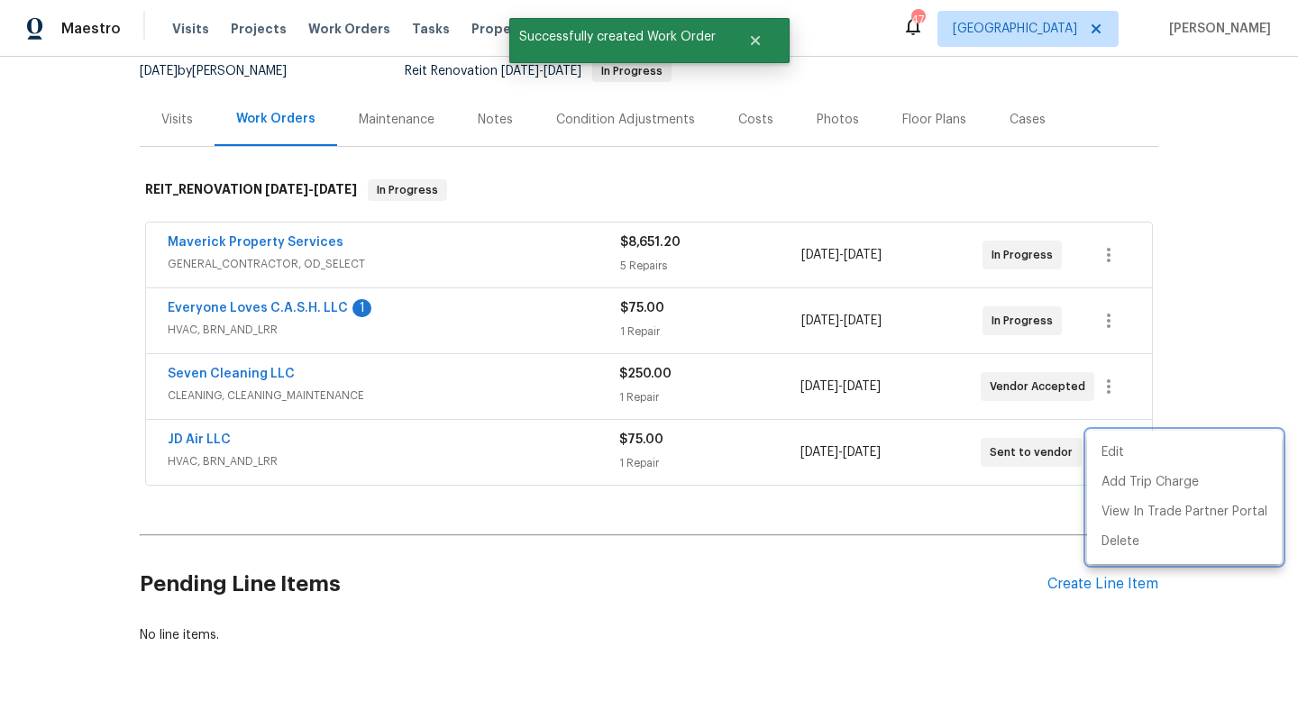
click at [197, 442] on div at bounding box center [649, 350] width 1298 height 701
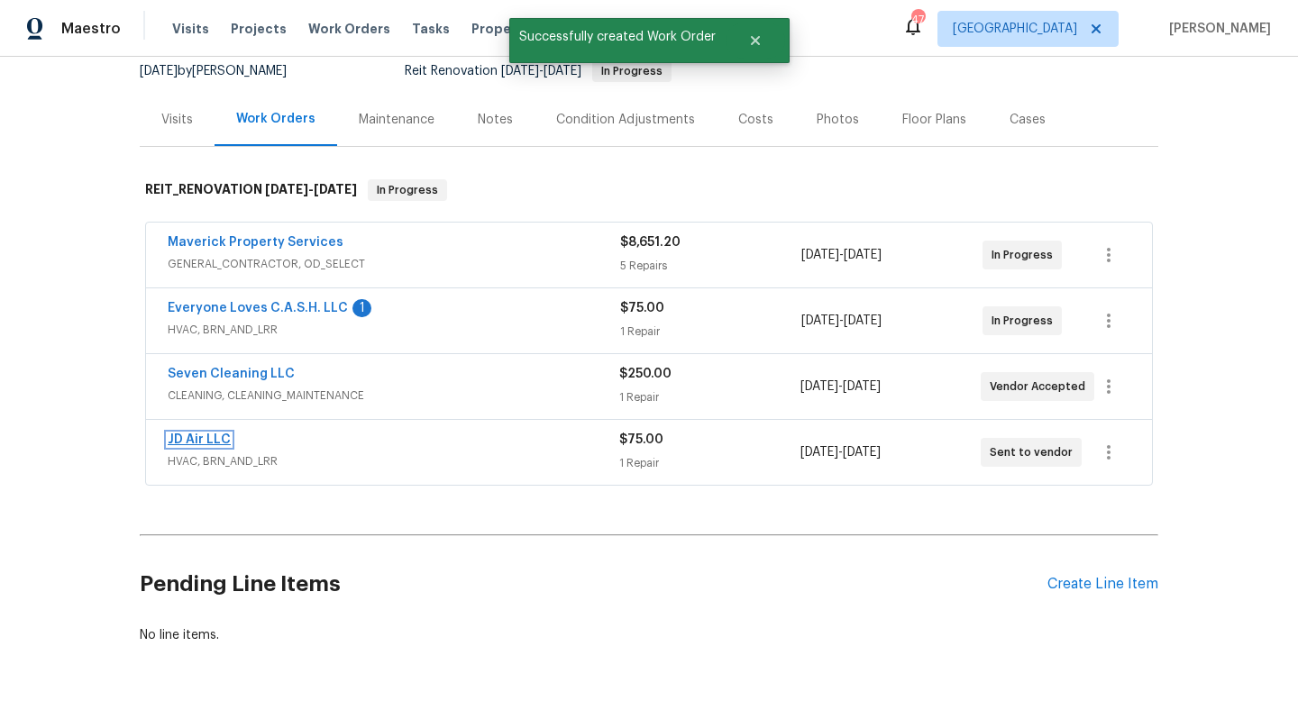
click at [194, 441] on link "JD Air LLC" at bounding box center [199, 440] width 63 height 13
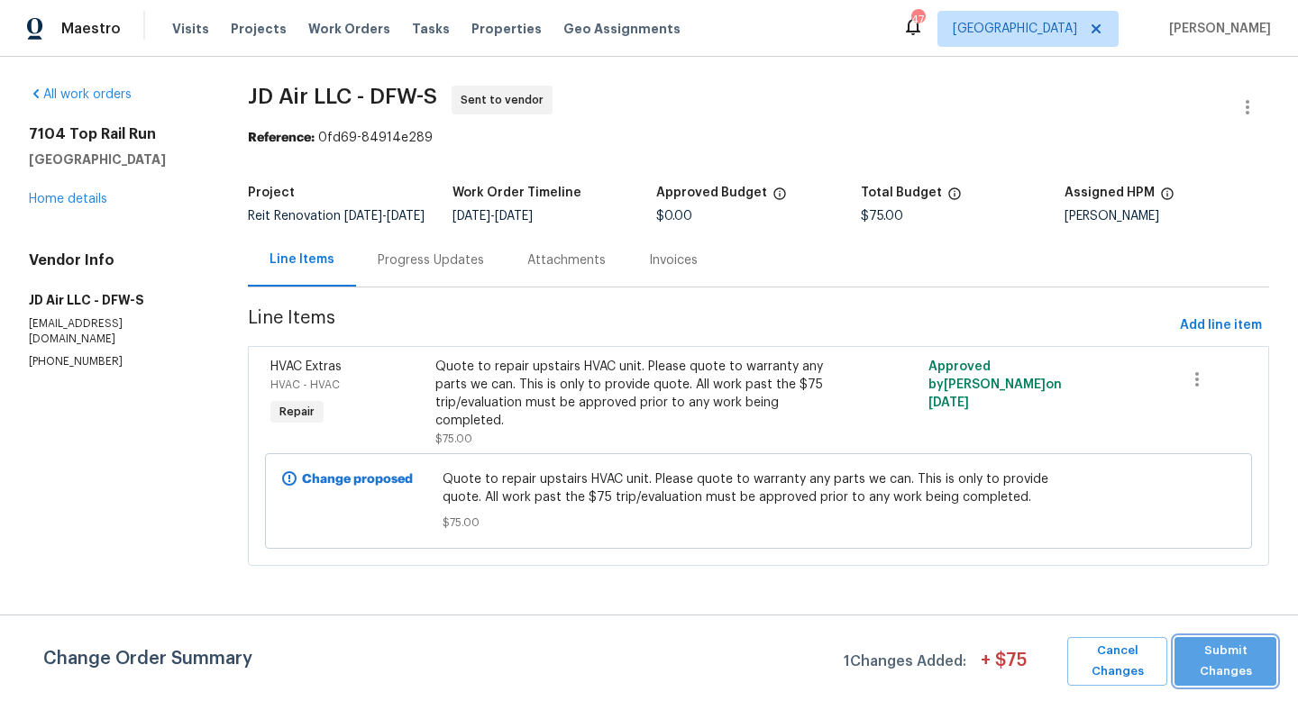
click at [1204, 663] on span "Submit Changes" at bounding box center [1226, 661] width 84 height 41
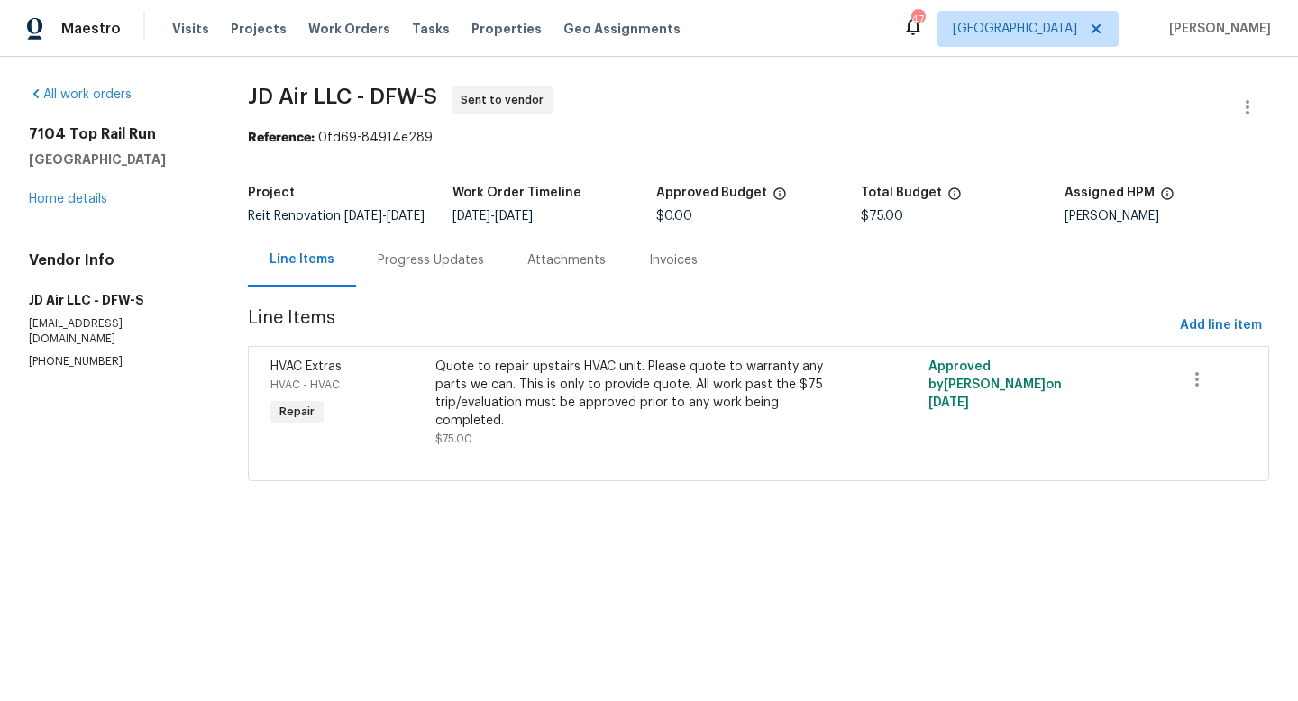
click at [440, 269] on div "Progress Updates" at bounding box center [431, 261] width 106 height 18
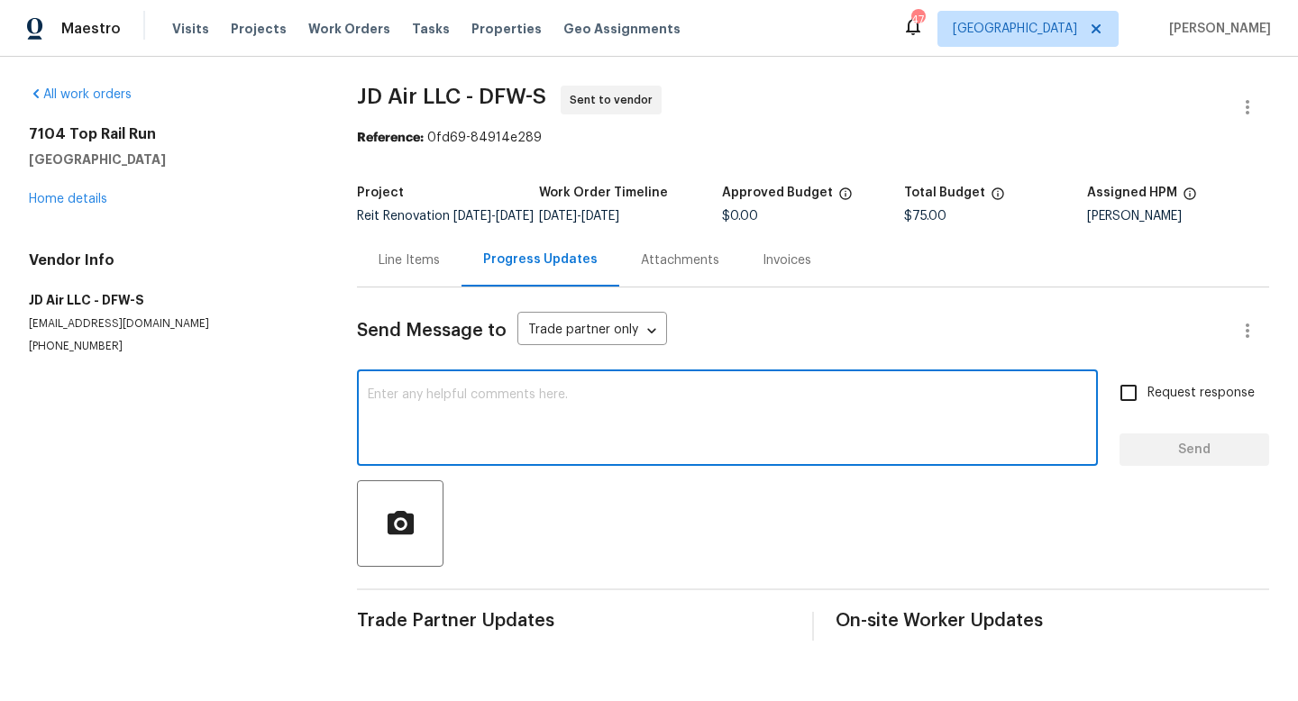
click at [506, 435] on textarea at bounding box center [727, 420] width 719 height 63
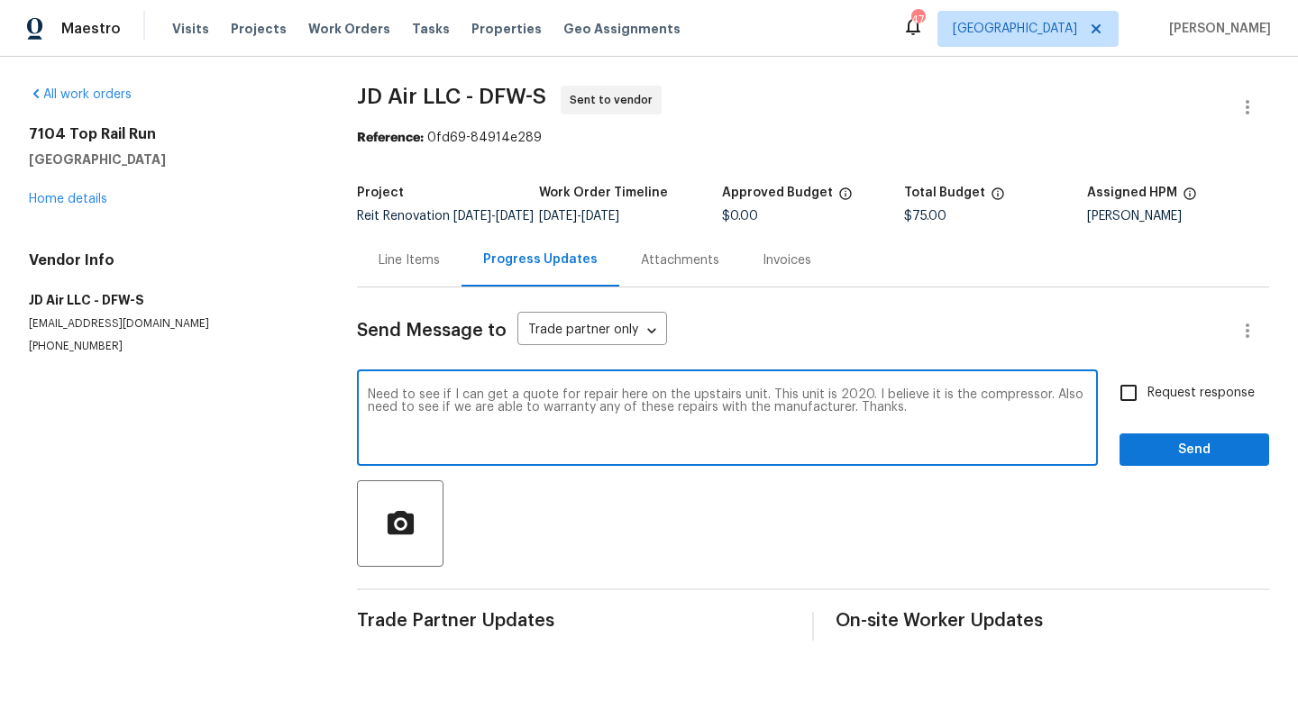
type textarea "Need to see if I can get a quote for repair here on the upstairs unit. This uni…"
click at [1127, 412] on input "Request response" at bounding box center [1129, 393] width 38 height 38
checkbox input "true"
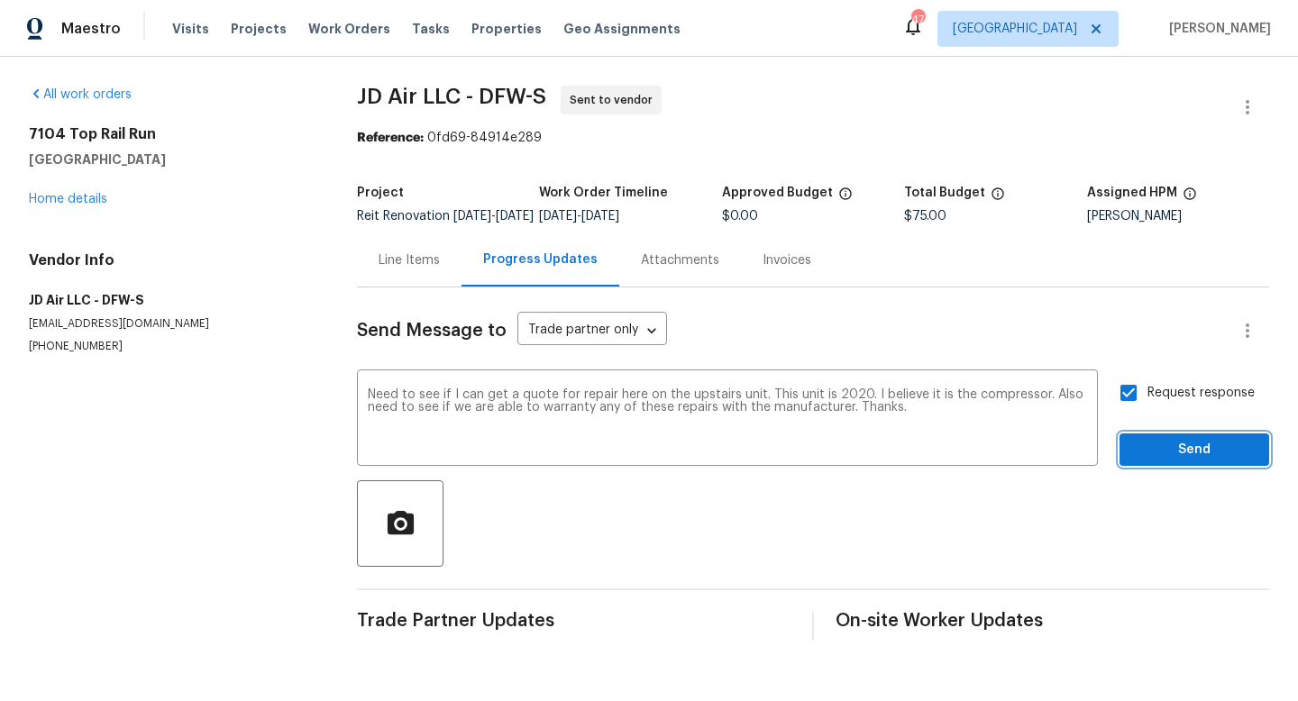
click at [1172, 459] on span "Send" at bounding box center [1194, 450] width 121 height 23
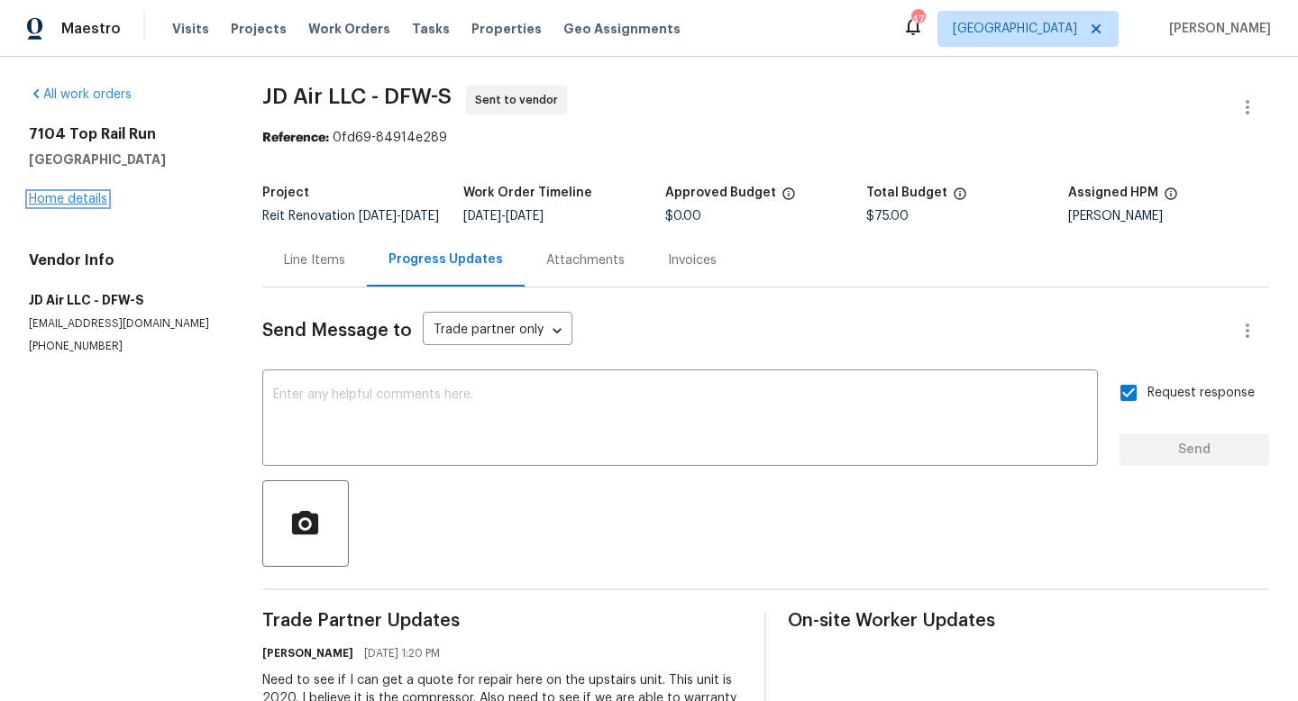
click at [58, 195] on link "Home details" at bounding box center [68, 199] width 78 height 13
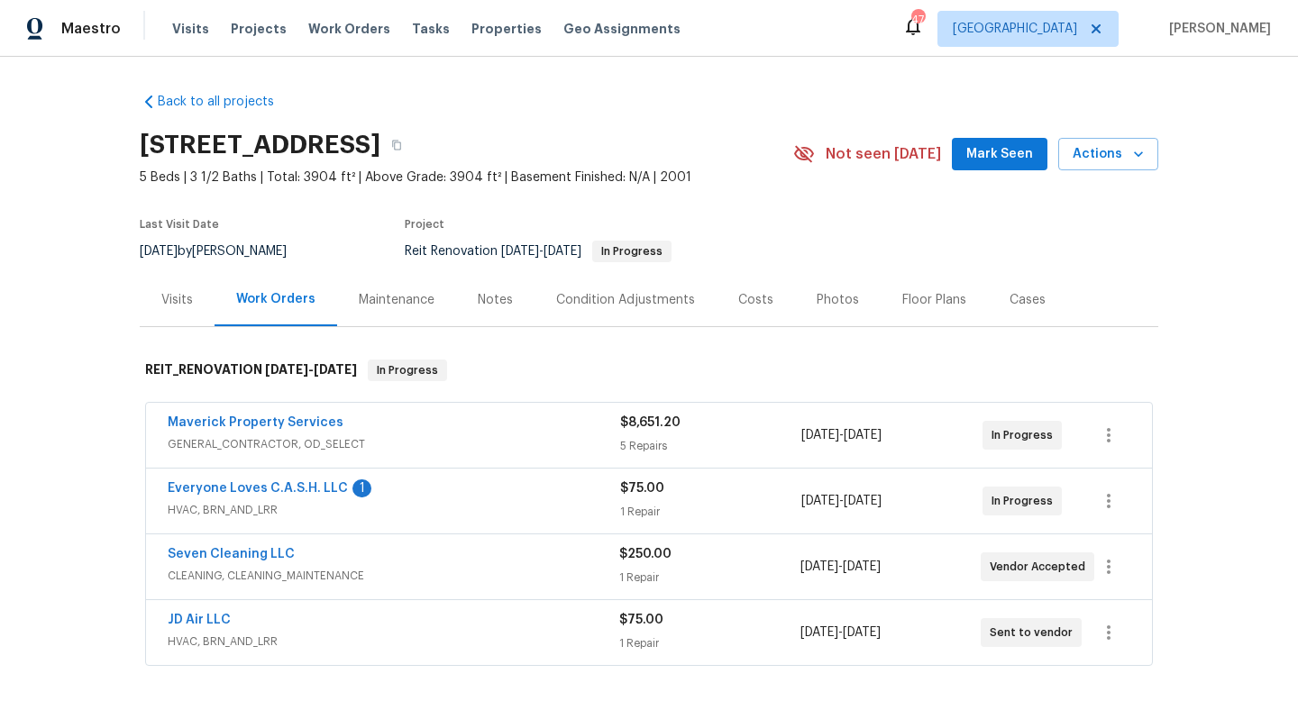
click at [975, 153] on span "Mark Seen" at bounding box center [999, 154] width 67 height 23
click at [298, 491] on link "Everyone Loves C.A.S.H. LLC" at bounding box center [258, 488] width 180 height 13
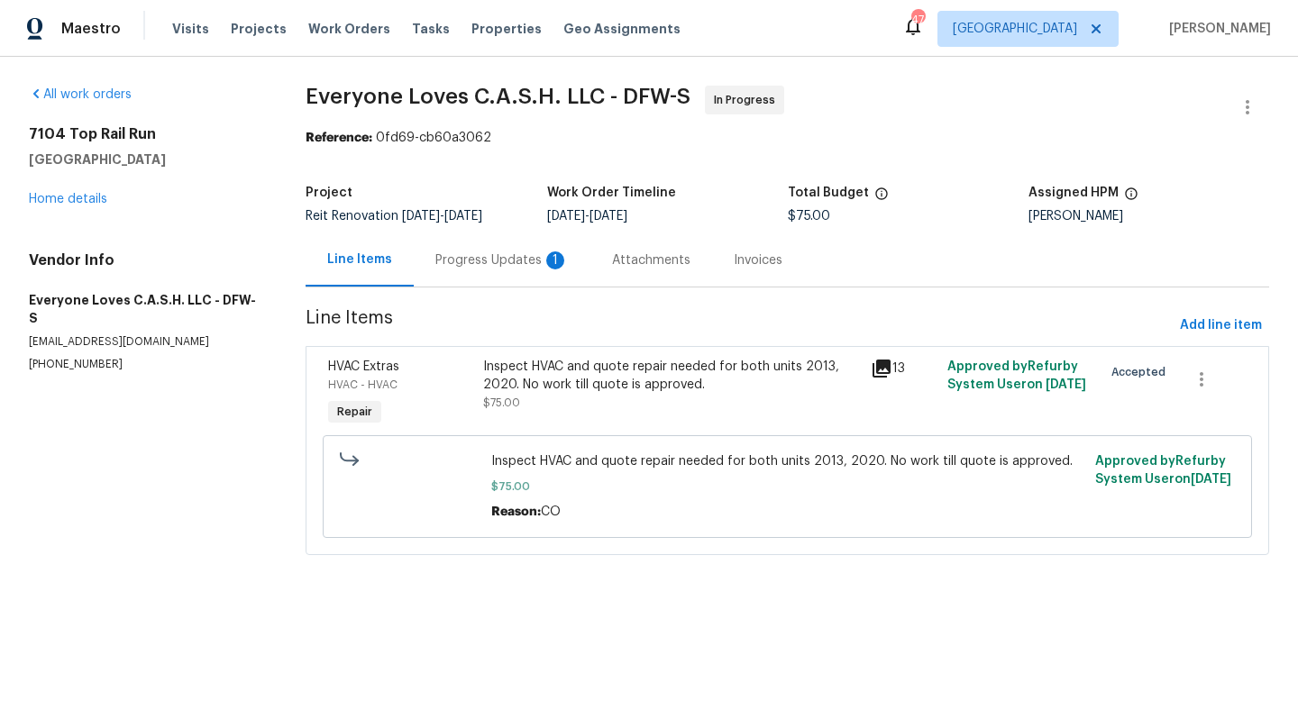
click at [465, 275] on div "Progress Updates 1" at bounding box center [502, 259] width 177 height 53
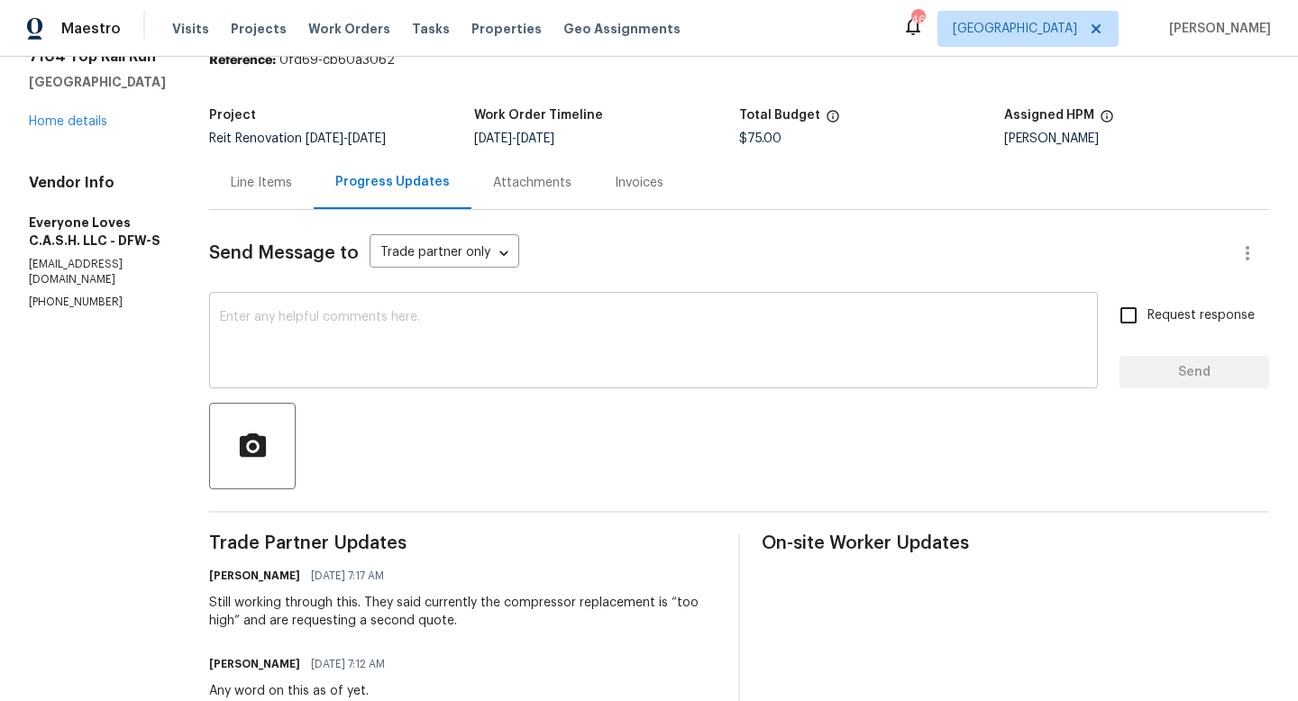
scroll to position [79, 0]
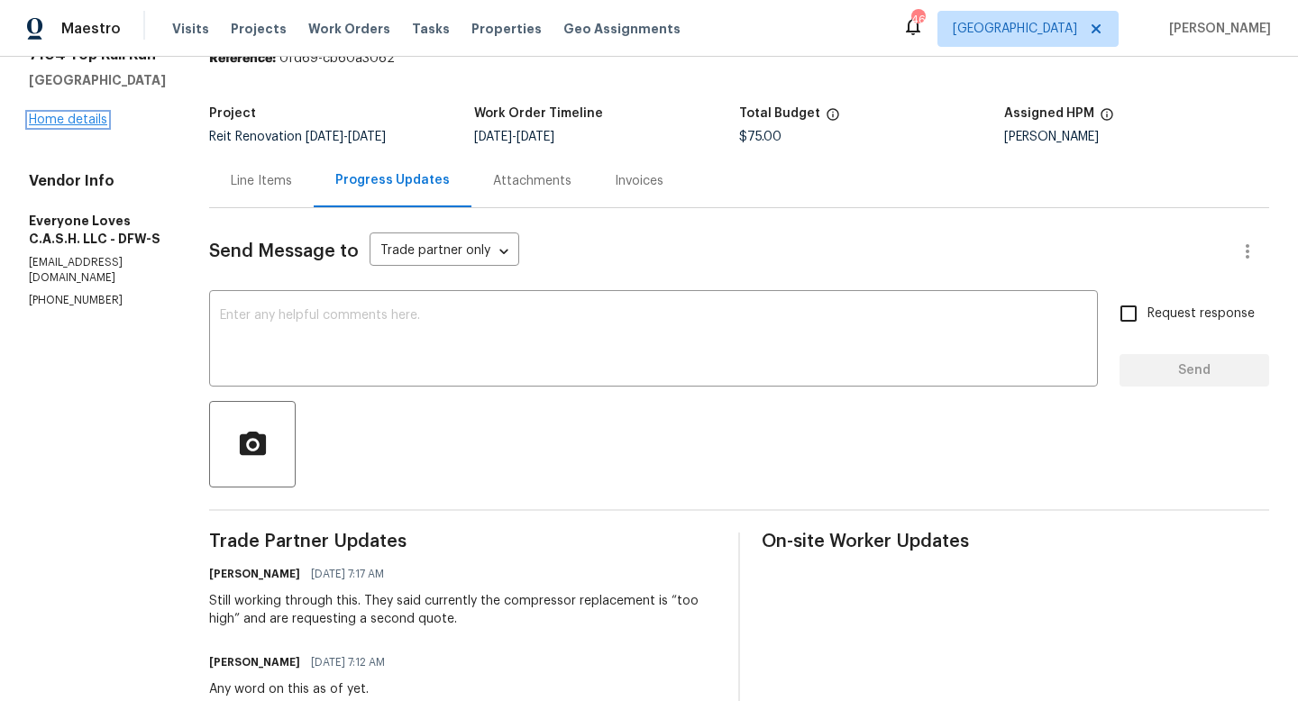
click at [84, 125] on link "Home details" at bounding box center [68, 120] width 78 height 13
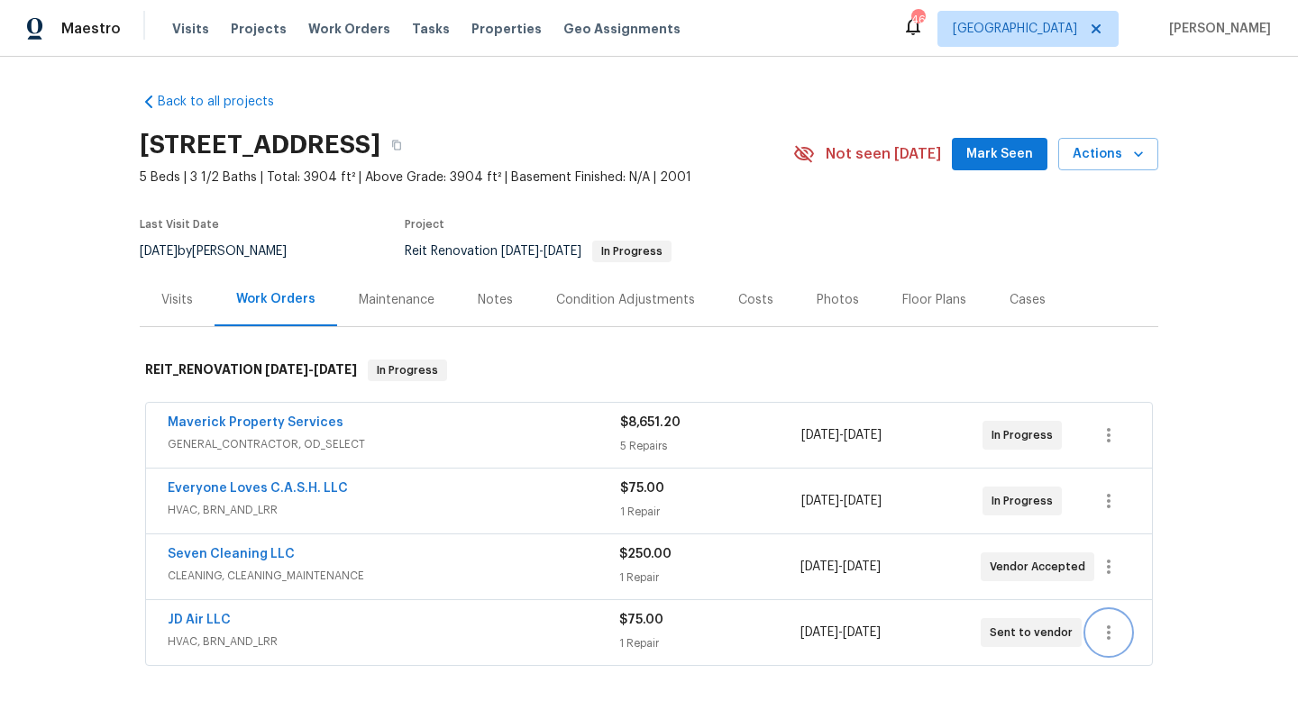
click at [1103, 642] on icon "button" at bounding box center [1109, 633] width 22 height 22
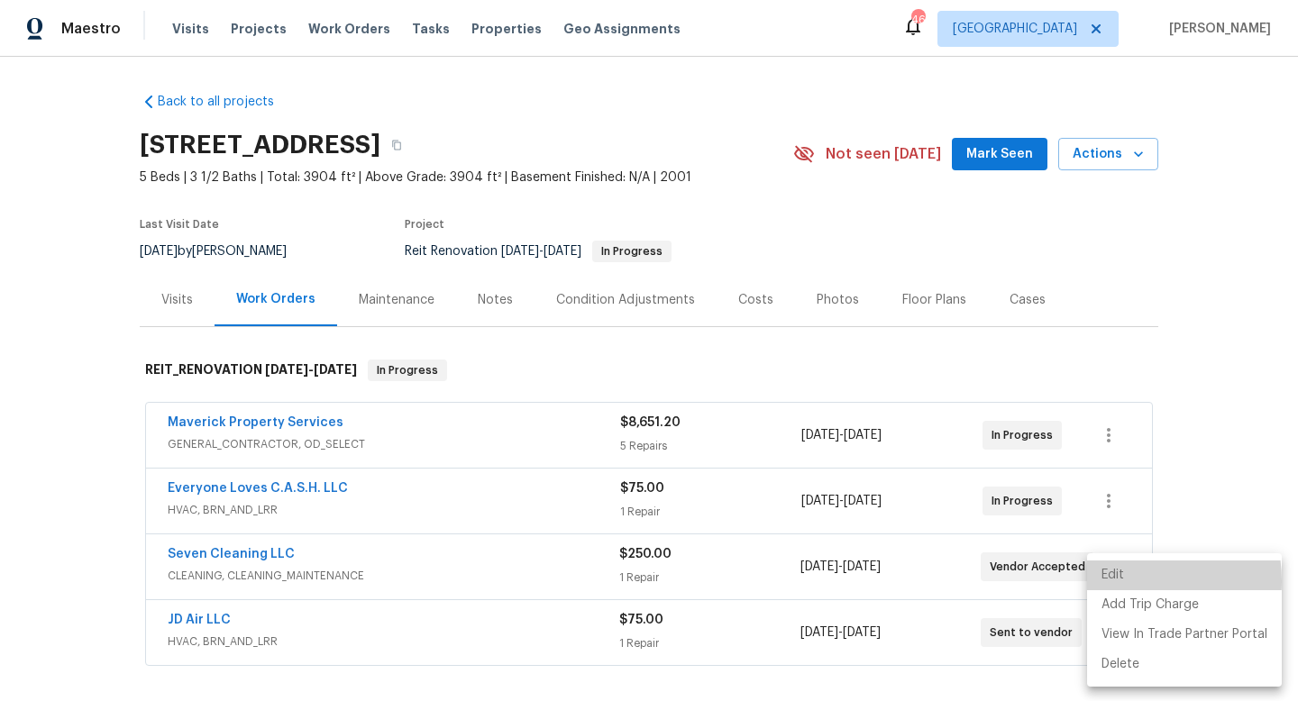
click at [1121, 581] on li "Edit" at bounding box center [1184, 576] width 195 height 30
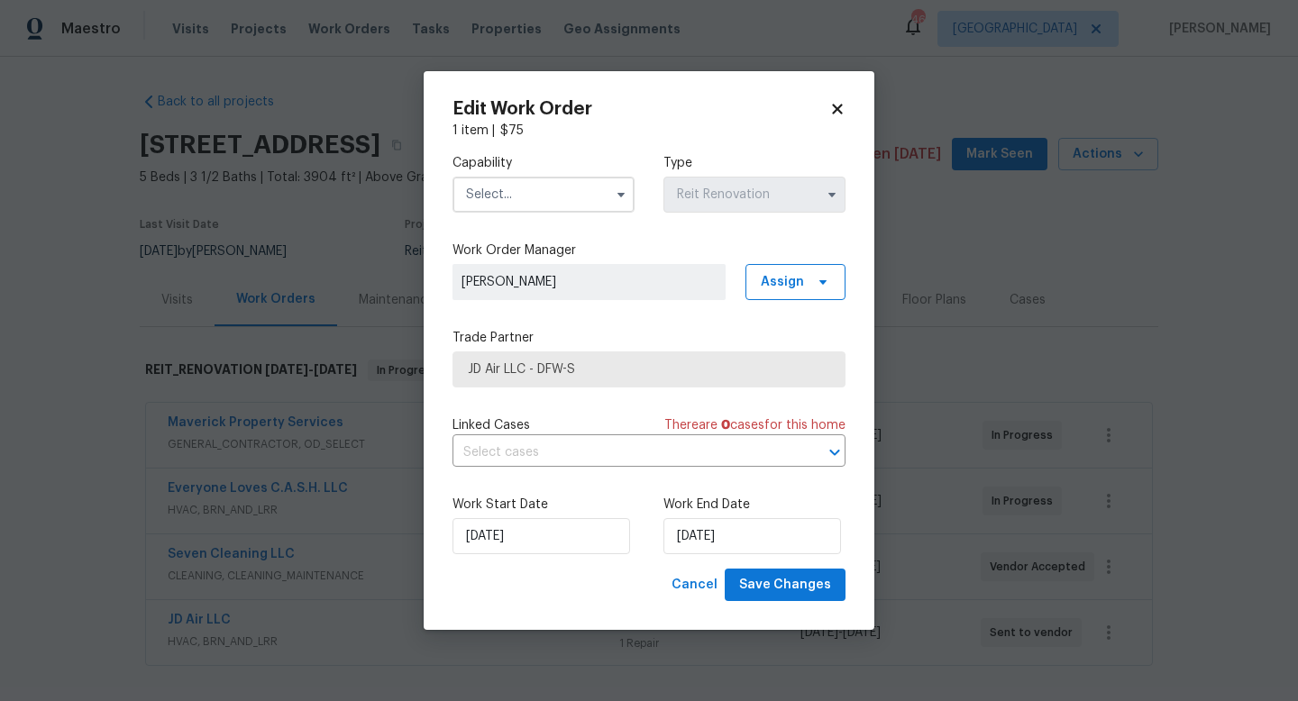
click at [601, 188] on input "text" at bounding box center [544, 195] width 182 height 36
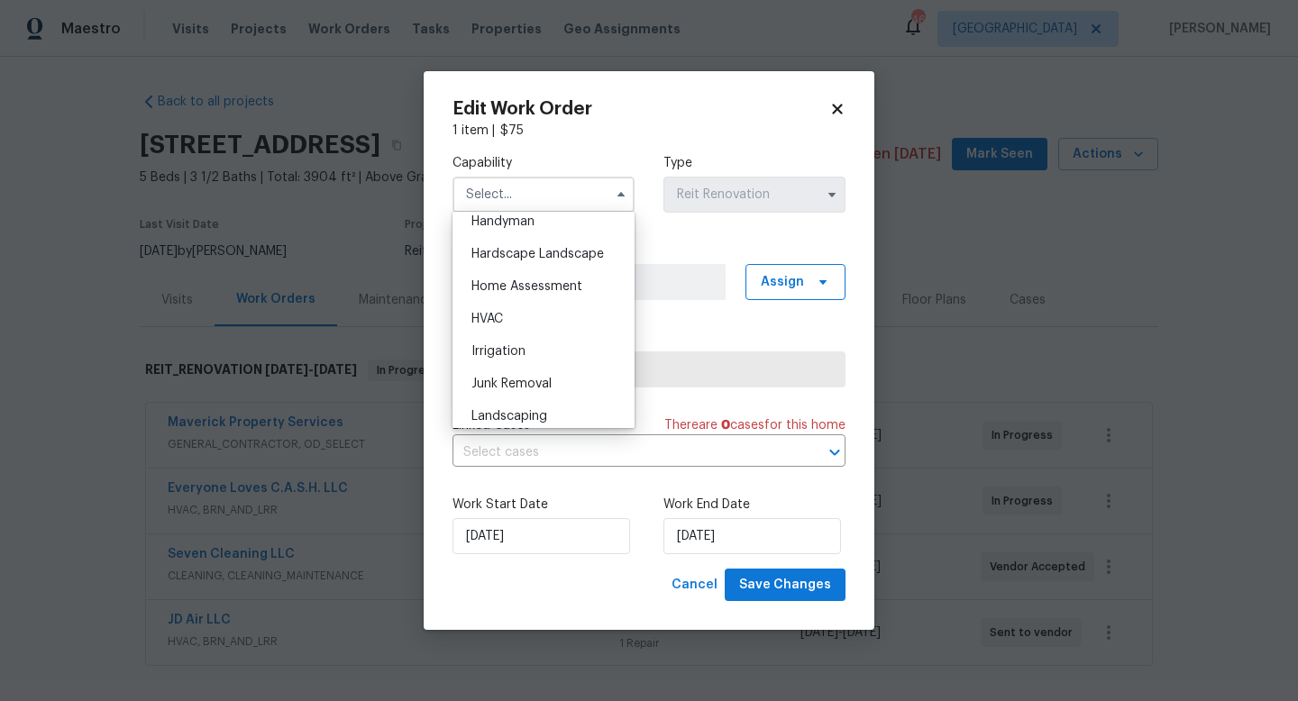
scroll to position [995, 0]
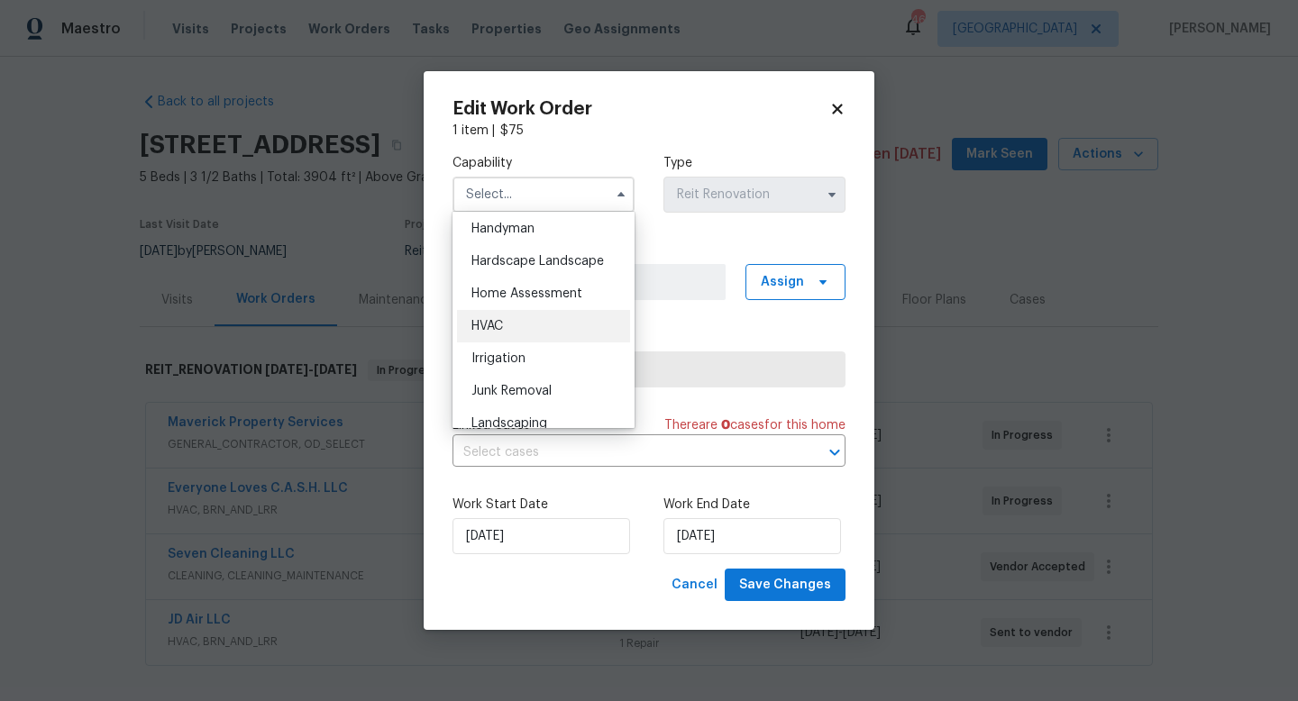
click at [516, 322] on div "HVAC" at bounding box center [543, 326] width 173 height 32
type input "HVAC"
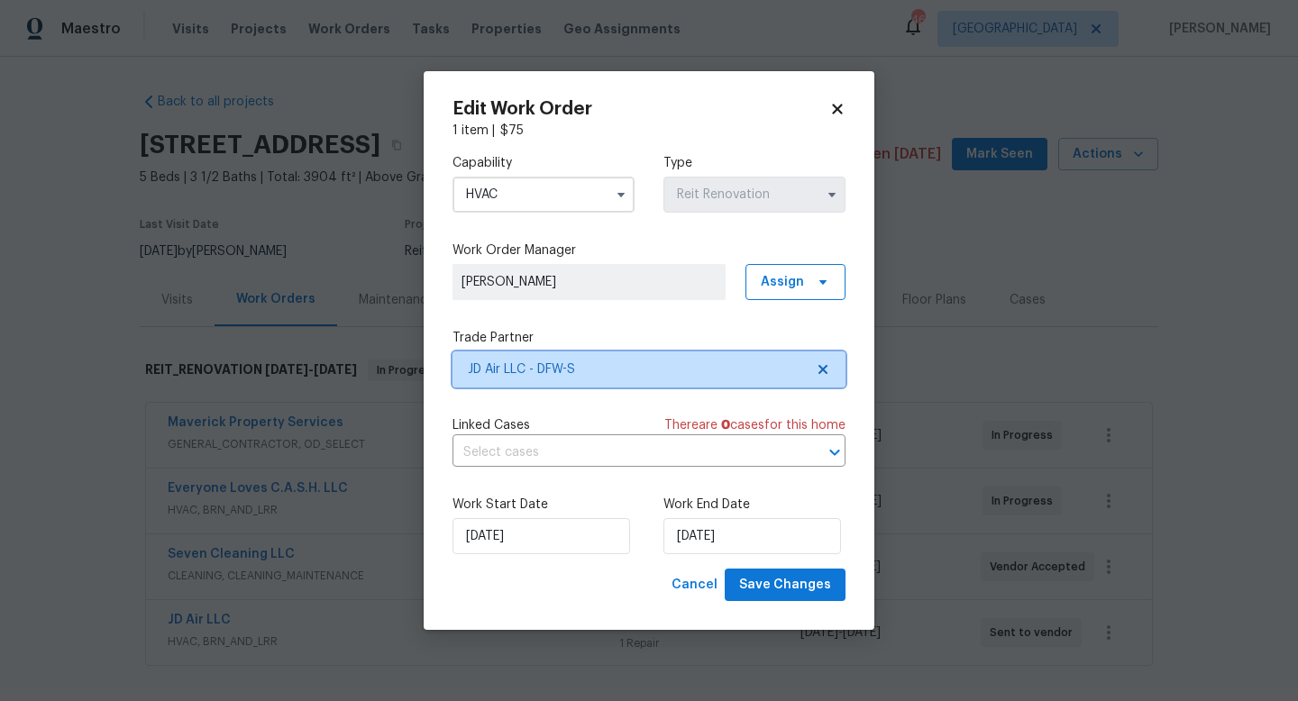
click at [827, 365] on icon at bounding box center [823, 369] width 9 height 9
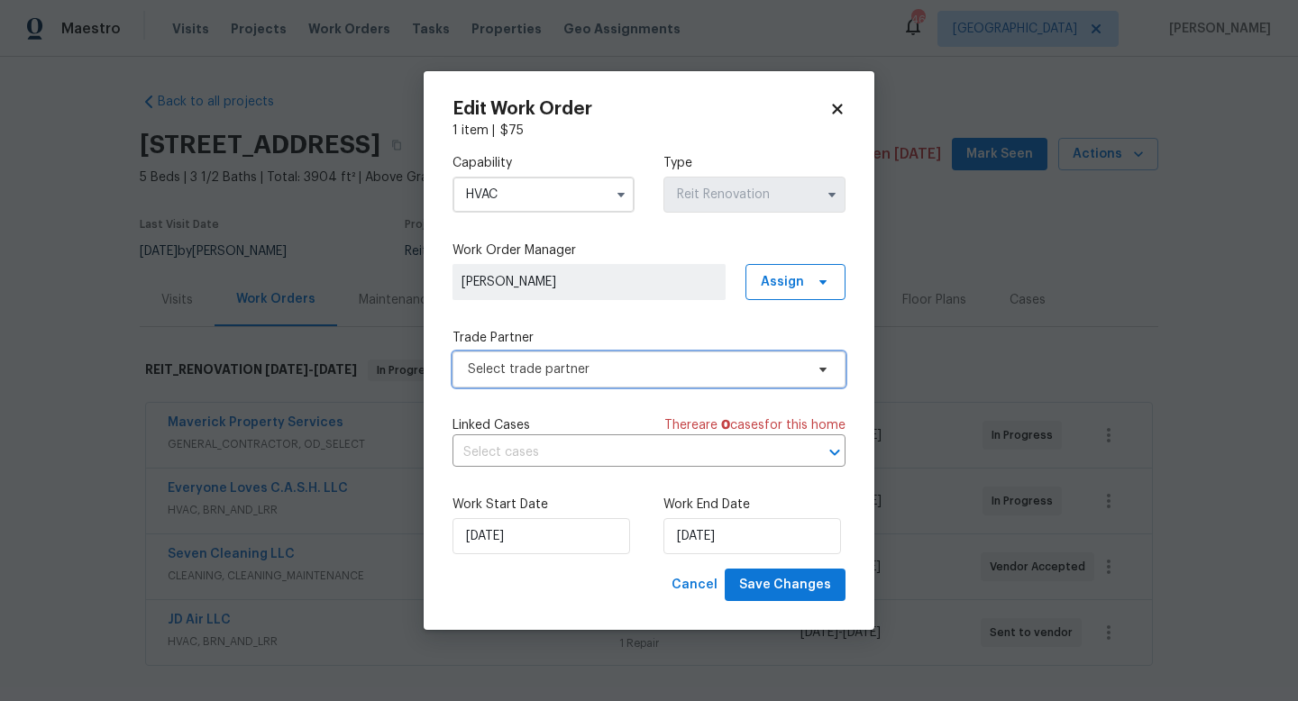
click at [618, 367] on span "Select trade partner" at bounding box center [636, 370] width 336 height 18
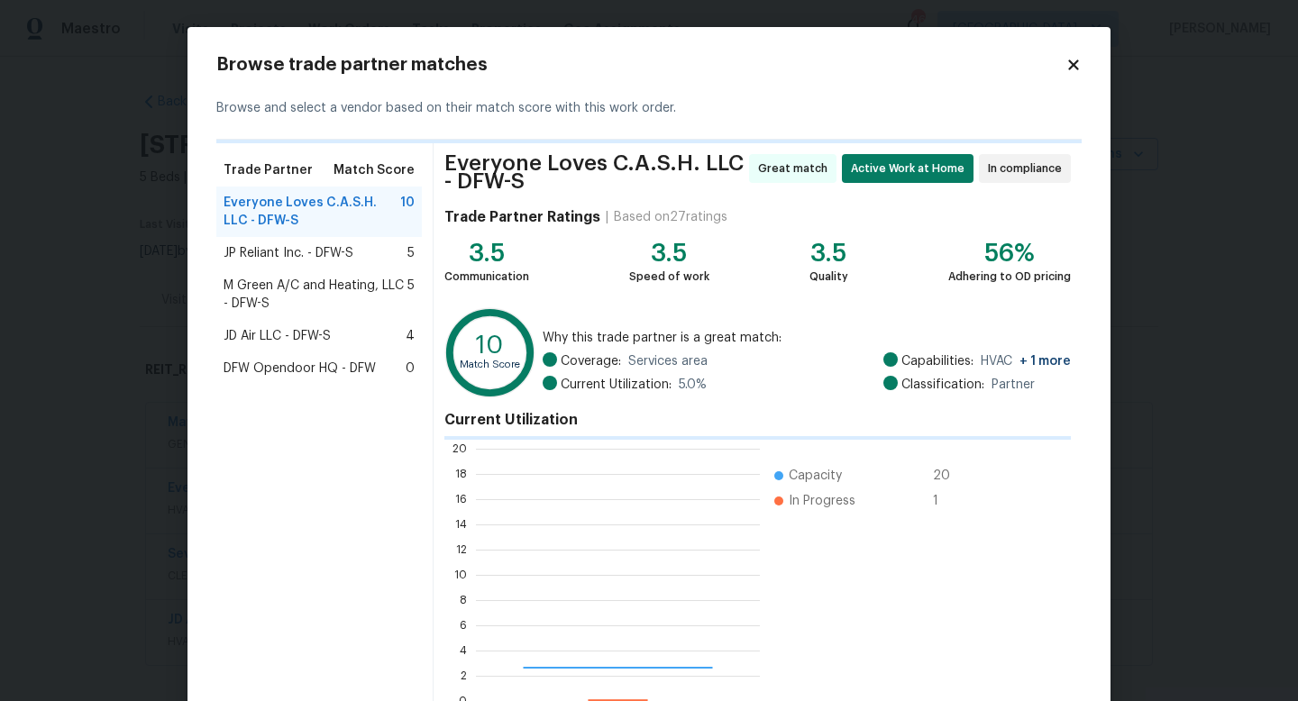
scroll to position [252, 284]
click at [264, 258] on span "JP Reliant Inc. - DFW-S" at bounding box center [289, 253] width 130 height 18
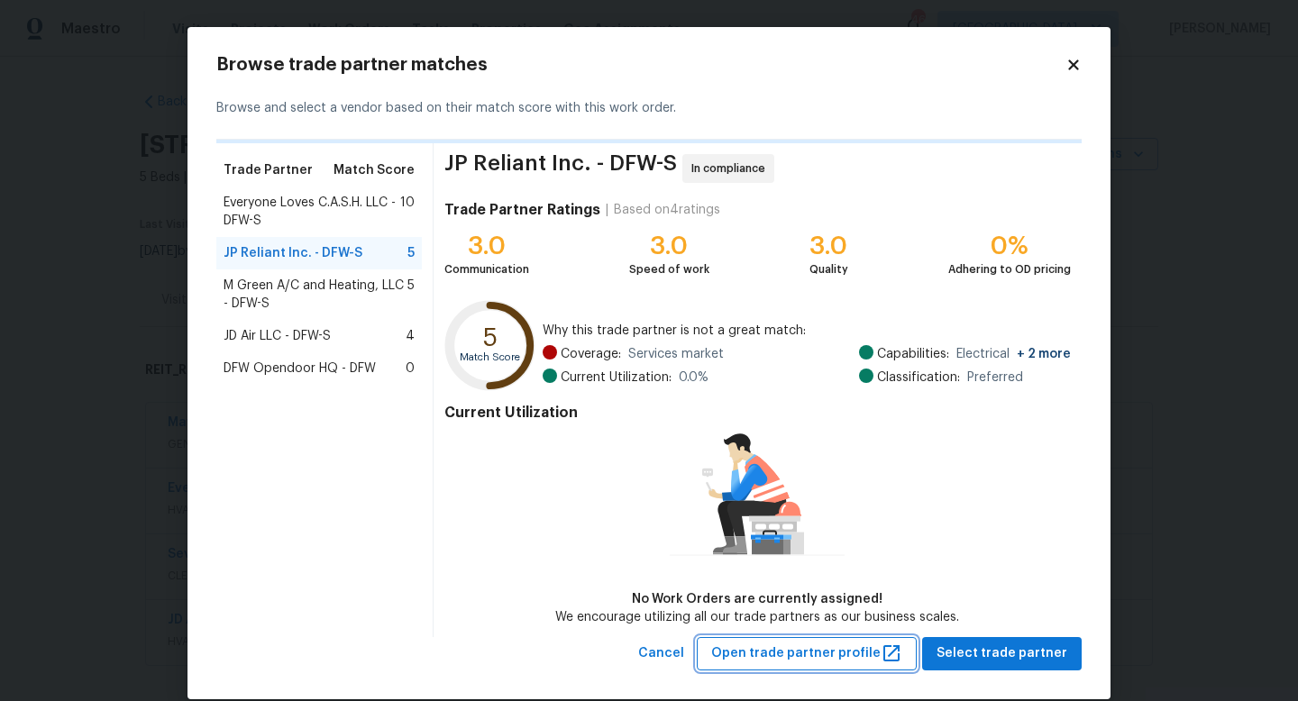
click at [753, 639] on button "Open trade partner profile" at bounding box center [807, 653] width 220 height 33
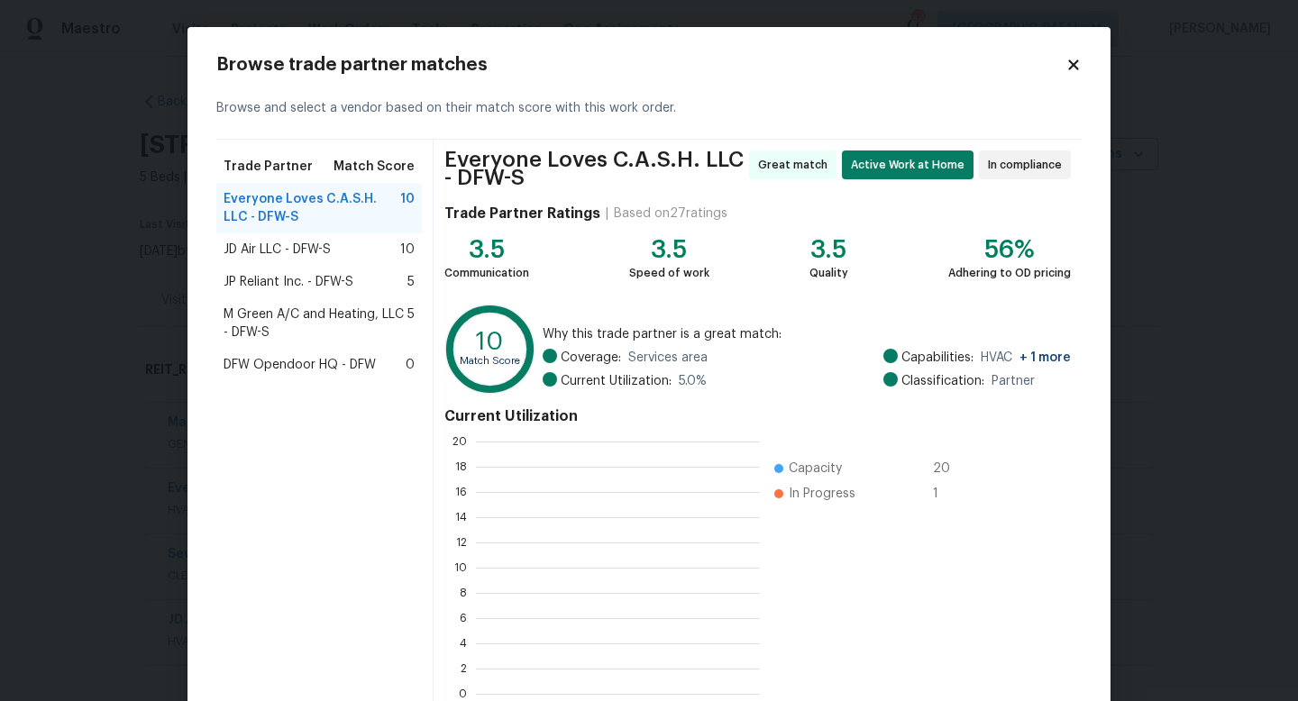
scroll to position [2, 2]
click at [278, 283] on span "JP Reliant Inc. - DFW-S" at bounding box center [289, 282] width 130 height 18
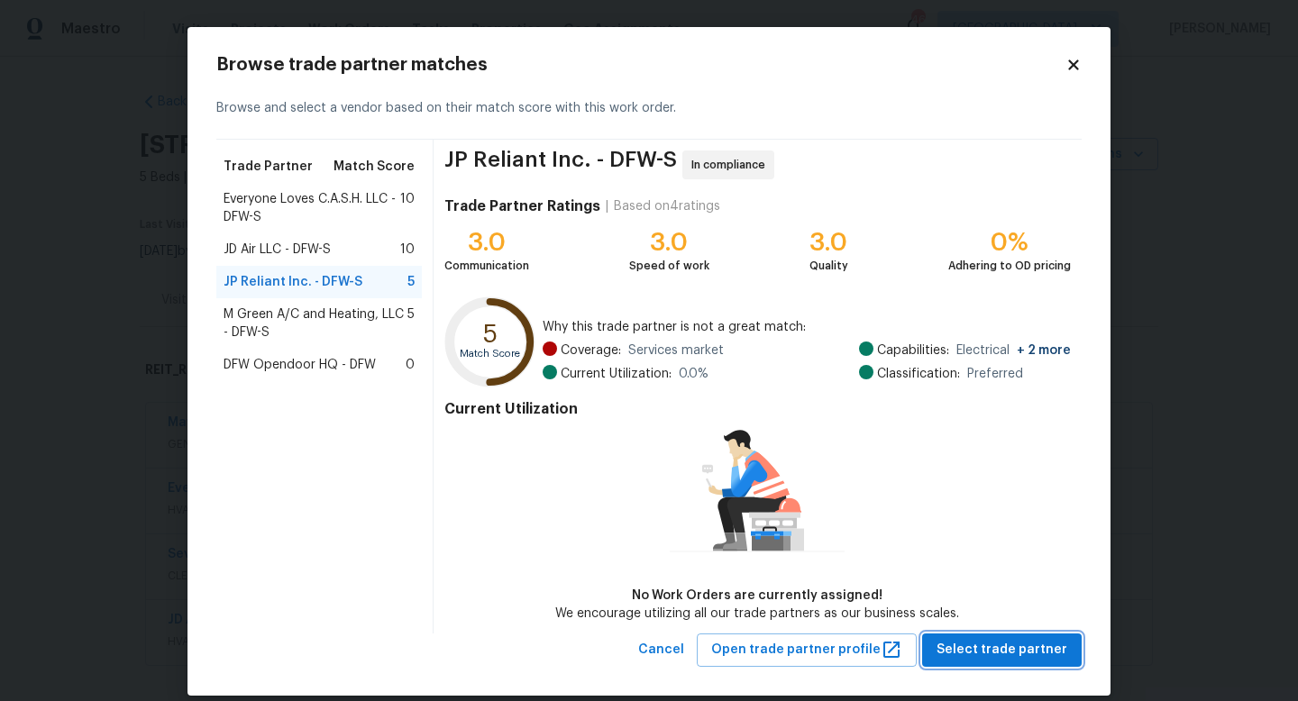
click at [984, 640] on span "Select trade partner" at bounding box center [1002, 650] width 131 height 23
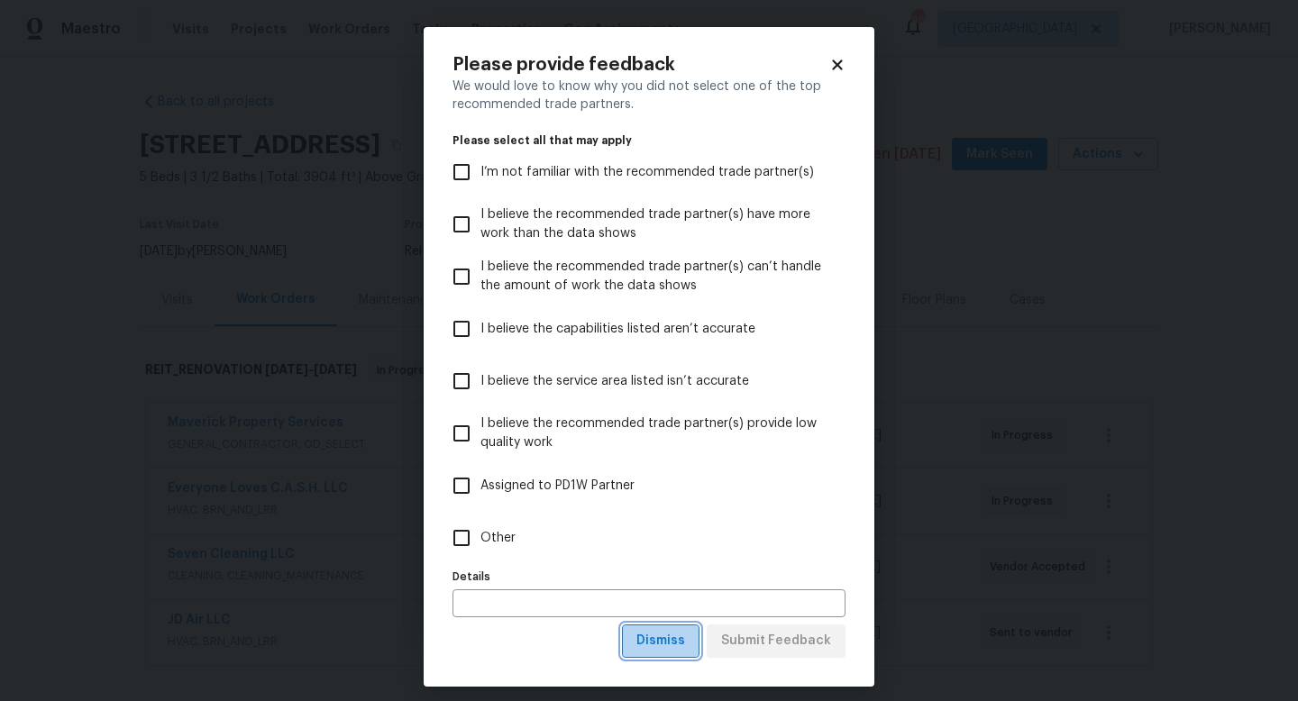
click at [683, 637] on span "Dismiss" at bounding box center [660, 641] width 49 height 23
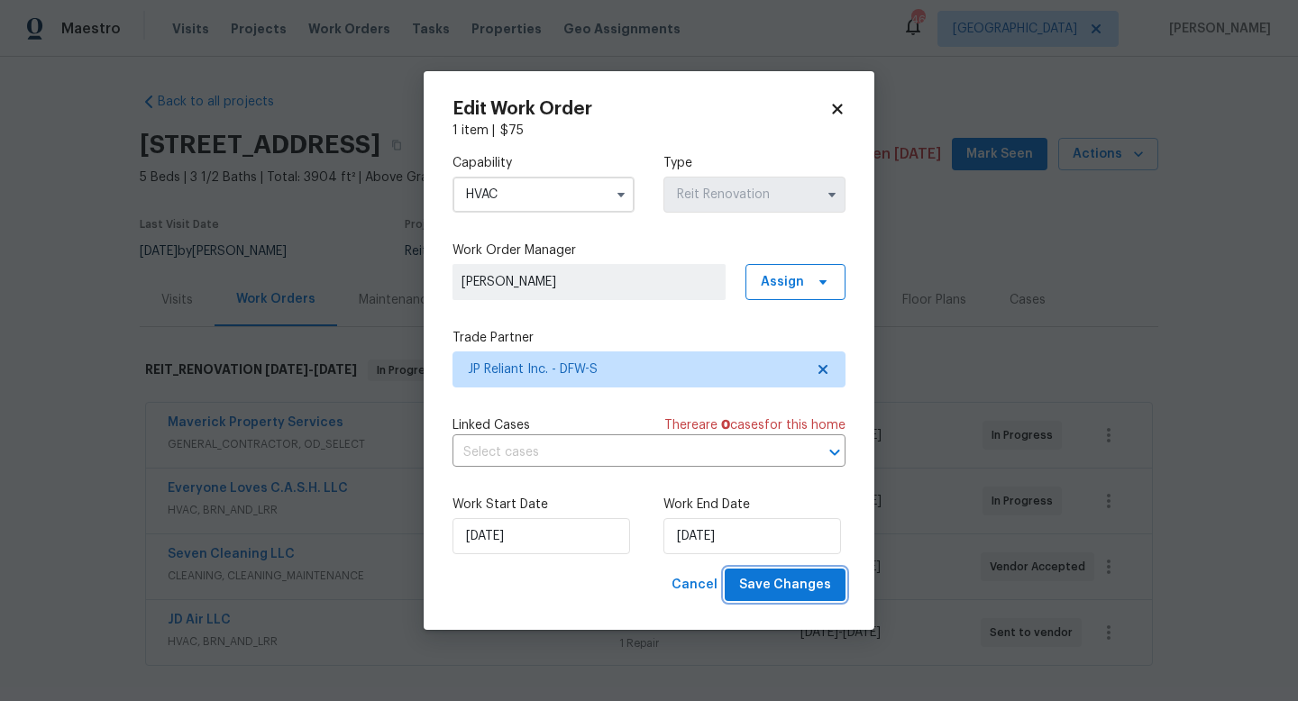
click at [760, 583] on span "Save Changes" at bounding box center [785, 585] width 92 height 23
